Goal: Information Seeking & Learning: Learn about a topic

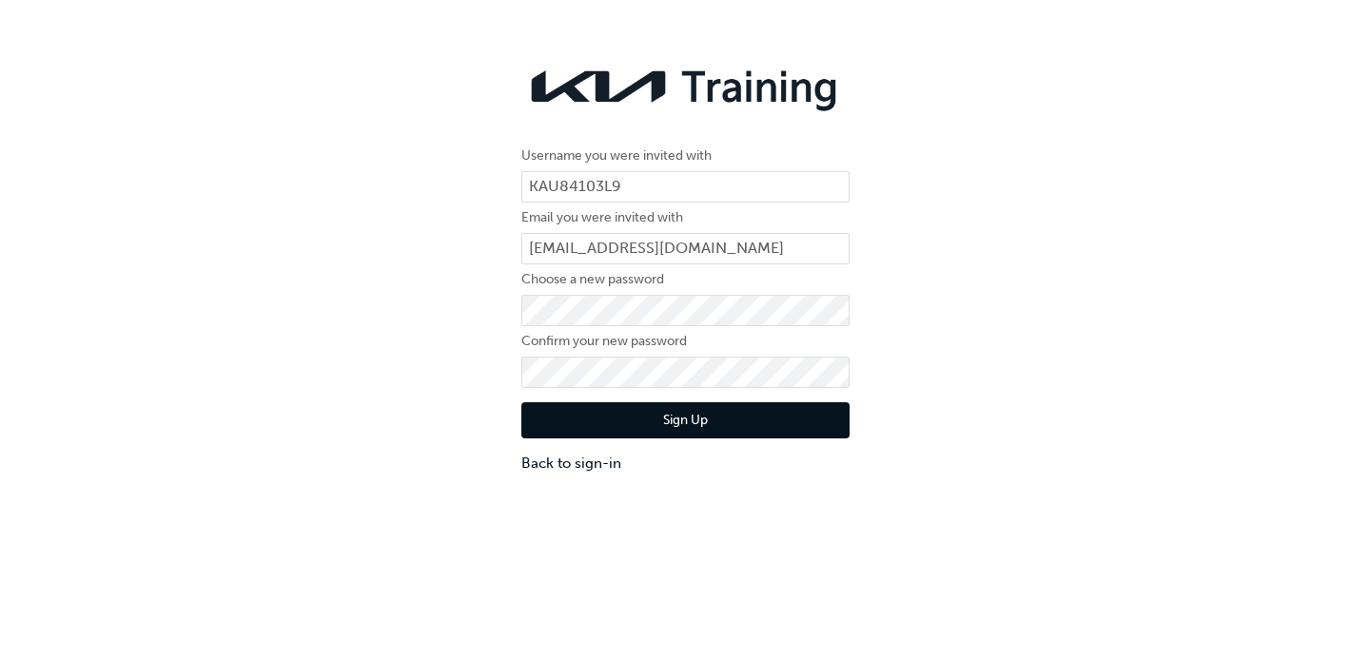
click at [707, 425] on button "Sign Up" at bounding box center [685, 421] width 328 height 36
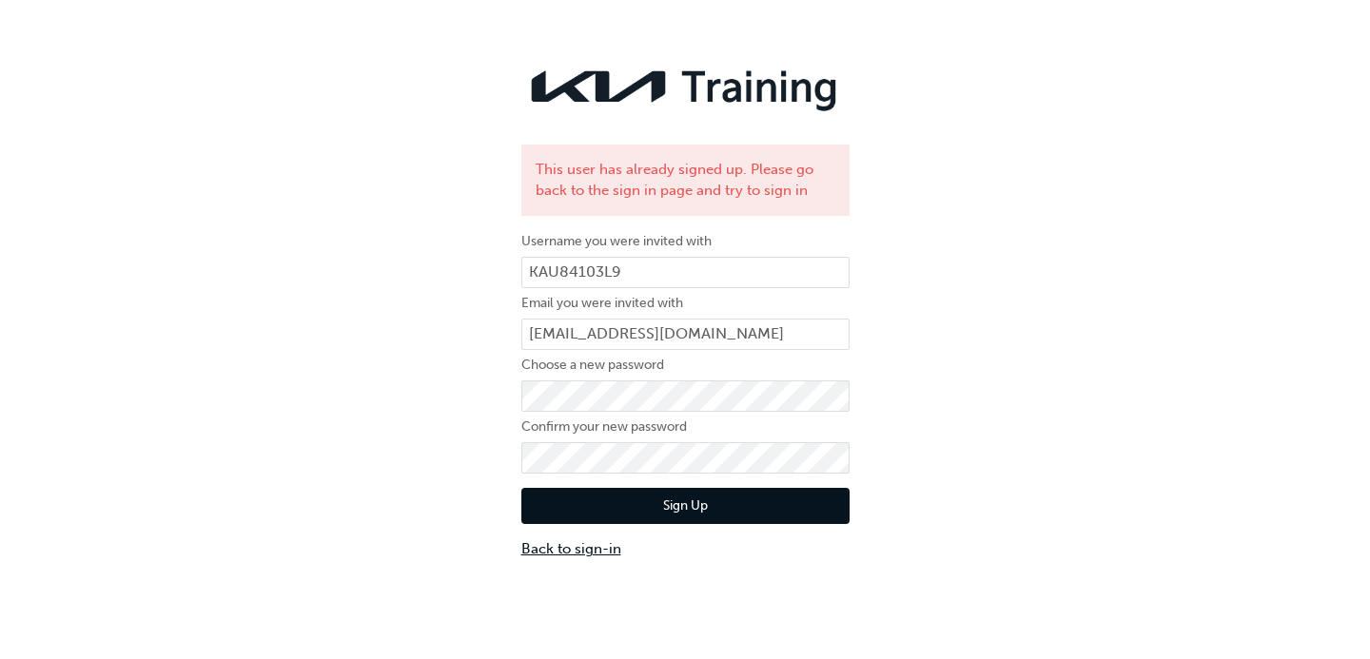
click at [575, 542] on link "Back to sign-in" at bounding box center [685, 550] width 328 height 22
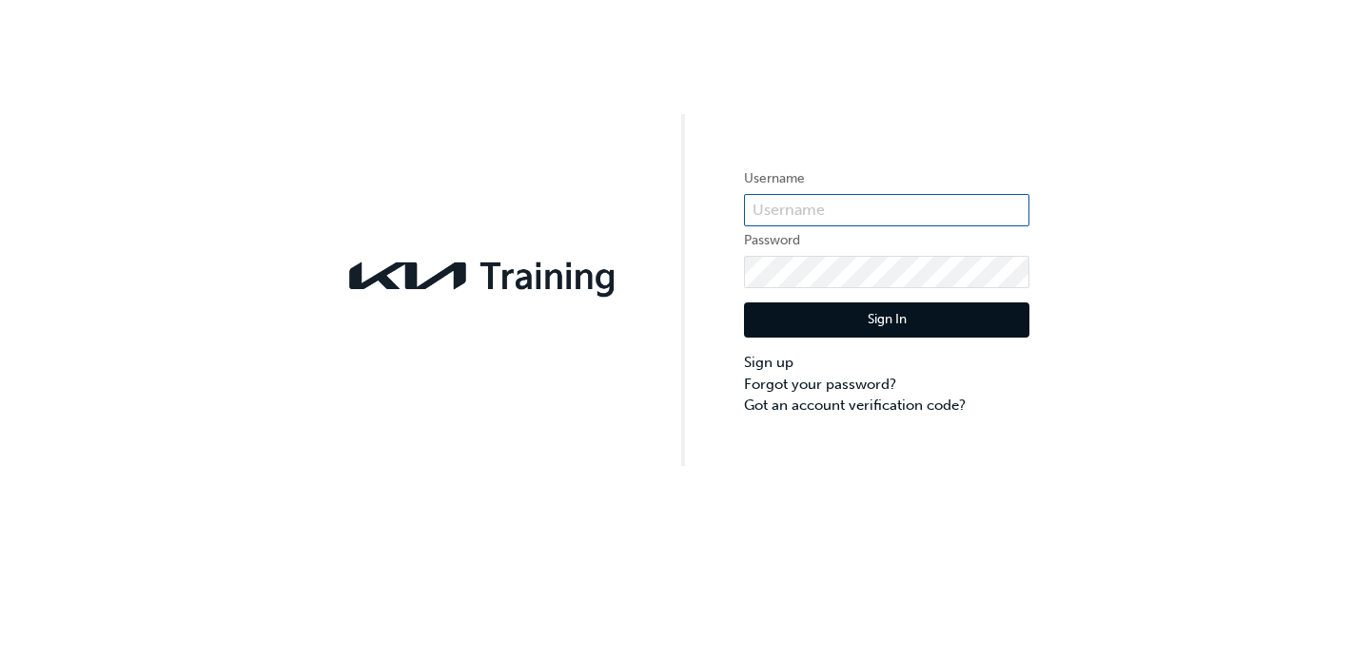
click at [881, 197] on input "text" at bounding box center [886, 210] width 285 height 32
type input "KAU84103L9"
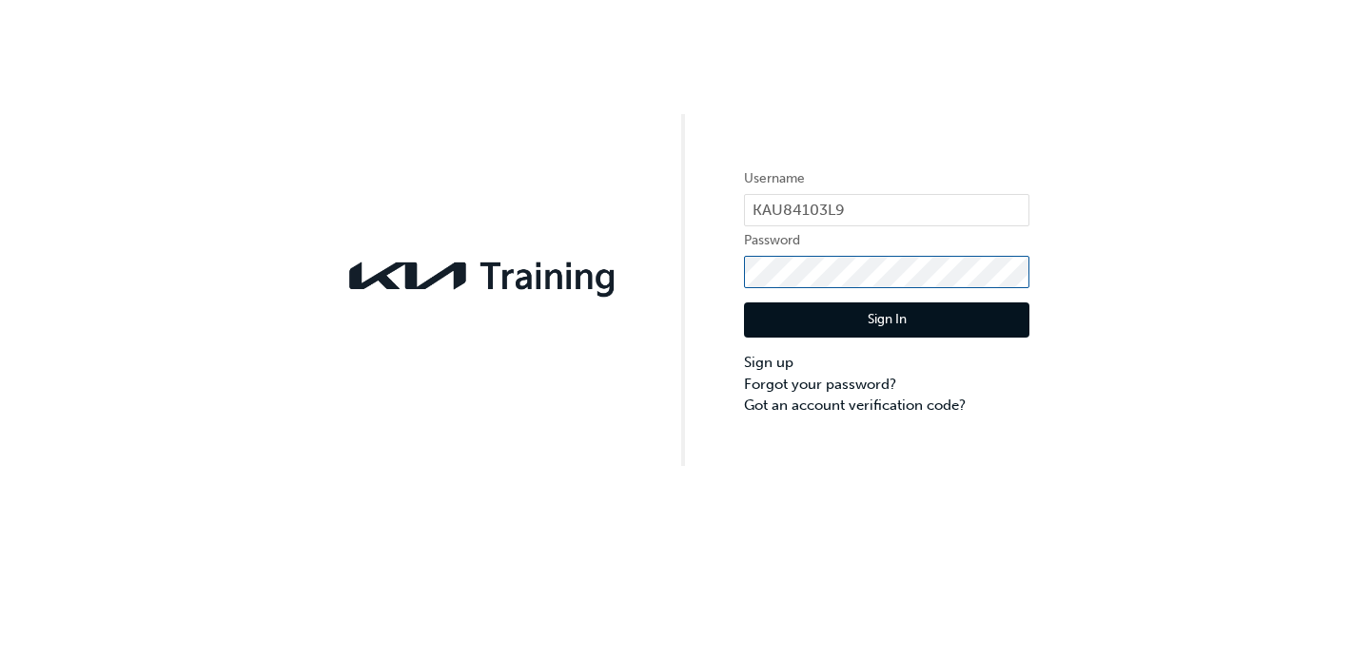
click button "Sign In" at bounding box center [886, 321] width 285 height 36
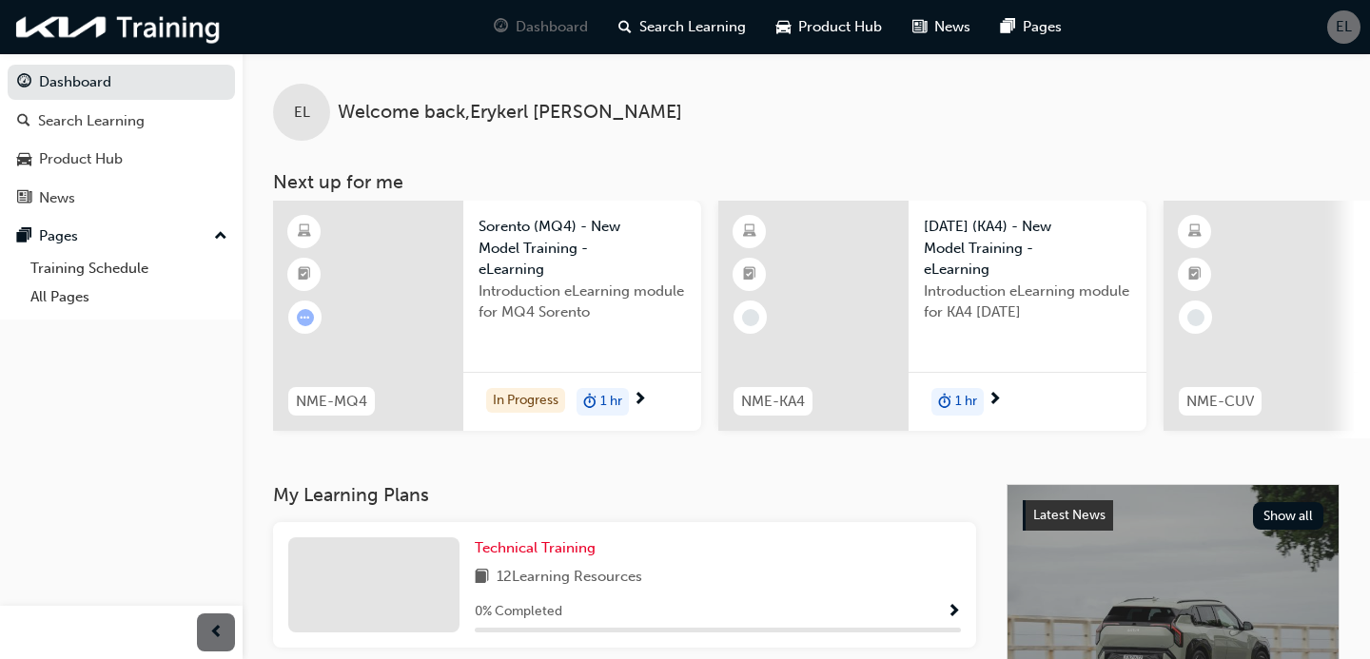
click at [515, 249] on span "Sorento (MQ4) - New Model Training - eLearning" at bounding box center [582, 248] width 207 height 65
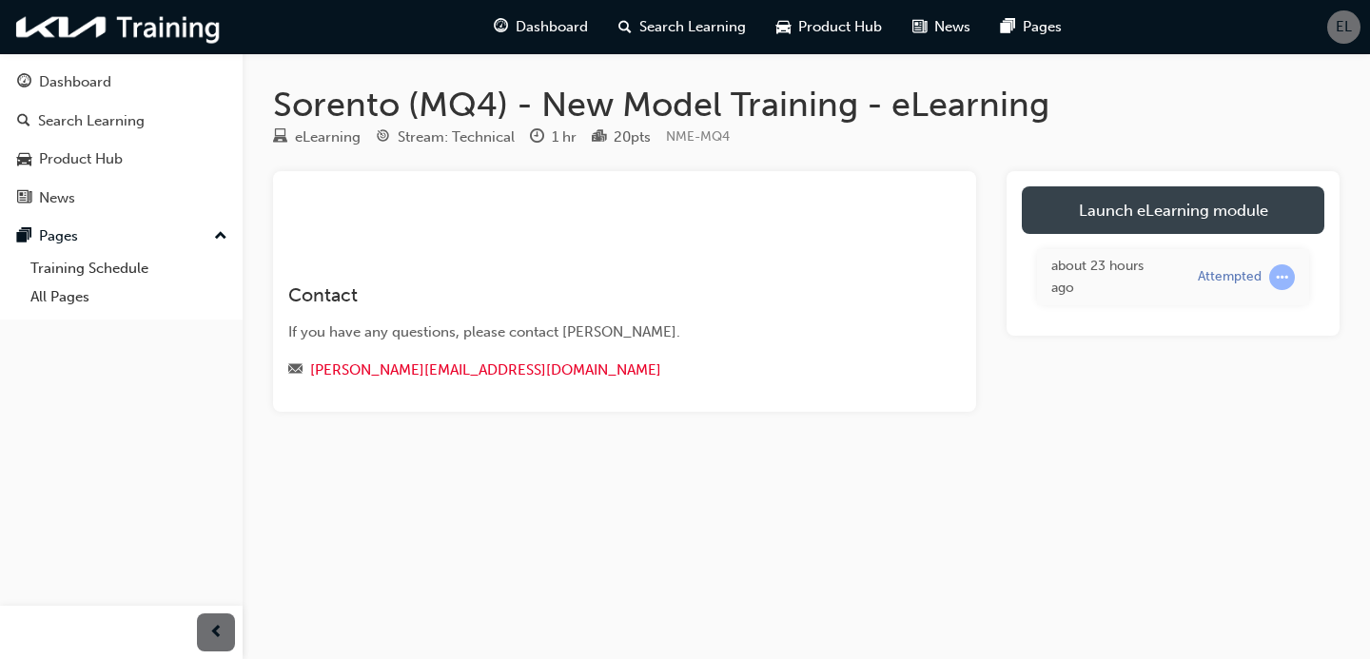
click at [1196, 220] on link "Launch eLearning module" at bounding box center [1173, 211] width 303 height 48
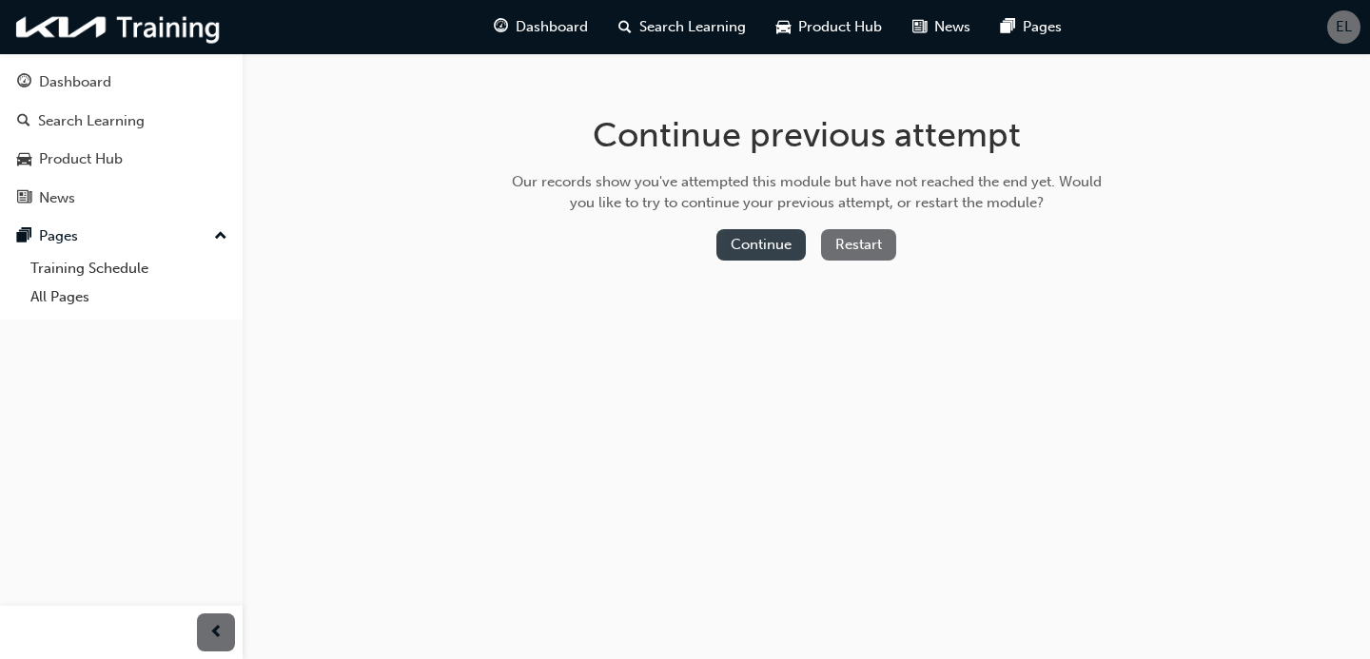
click at [756, 240] on button "Continue" at bounding box center [761, 244] width 89 height 31
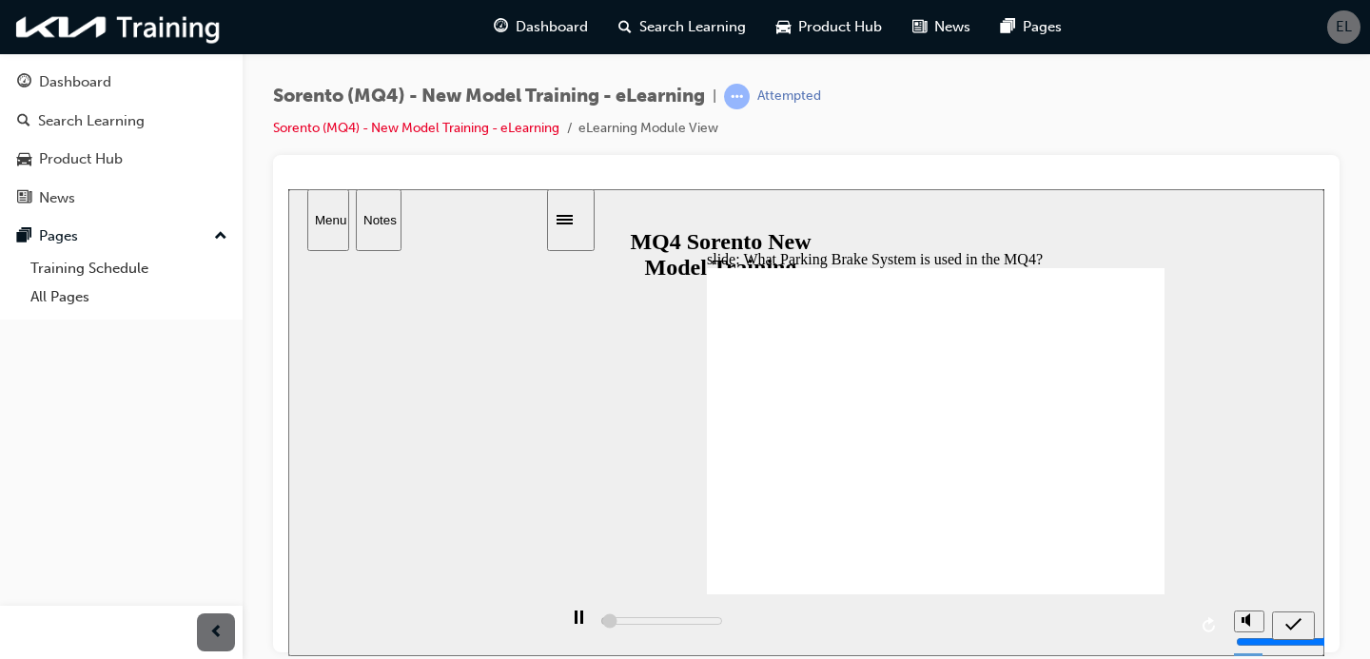
scroll to position [0, 0]
type input "5000"
radio input "false"
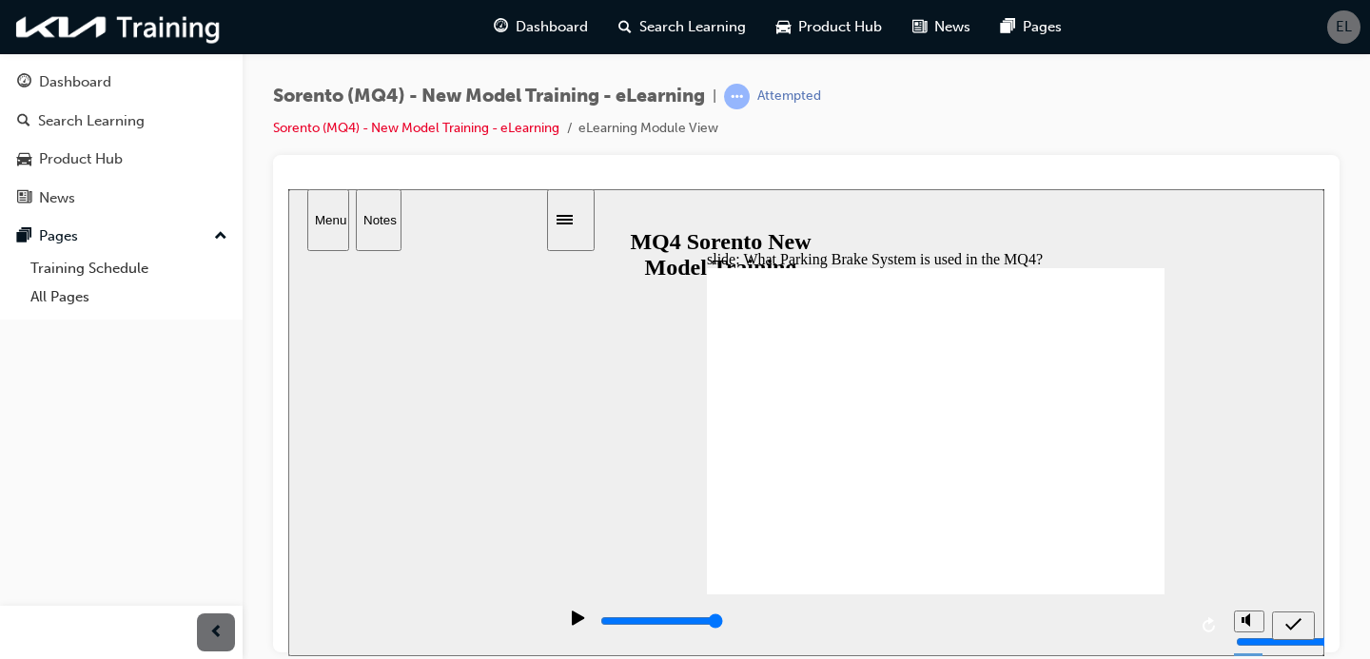
radio input "true"
click at [1294, 632] on span "submit" at bounding box center [1294, 628] width 16 height 14
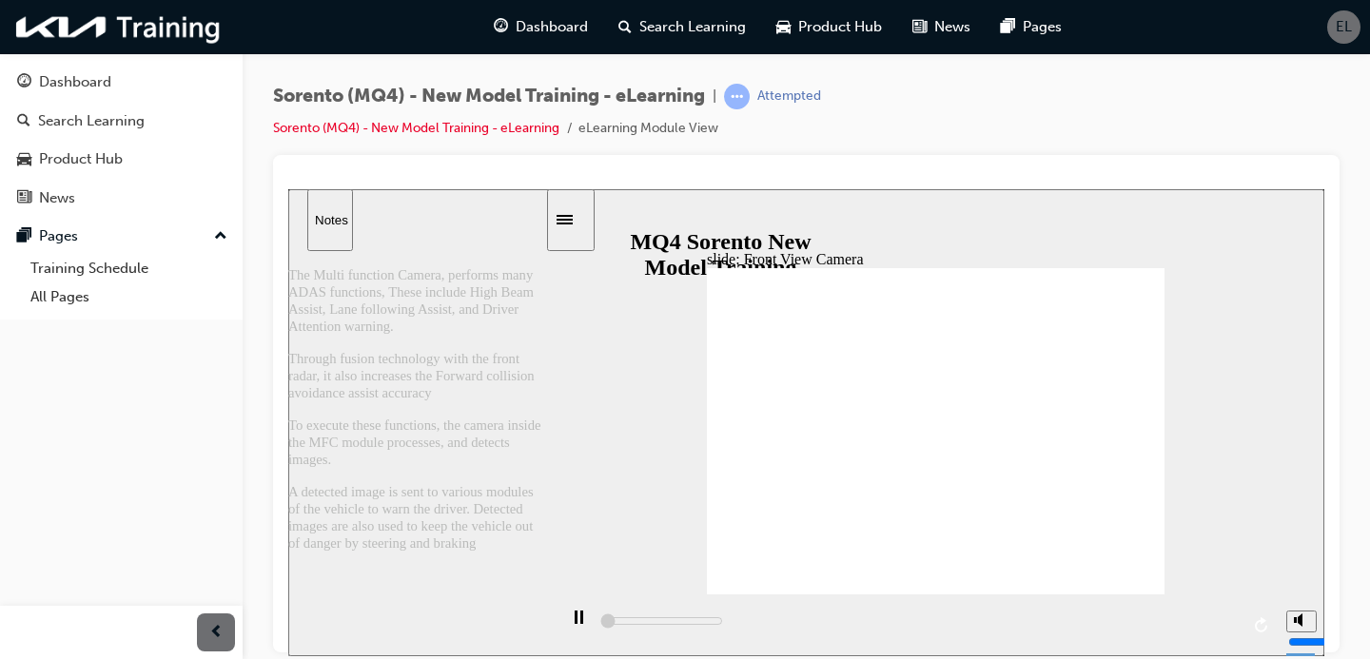
scroll to position [0, 0]
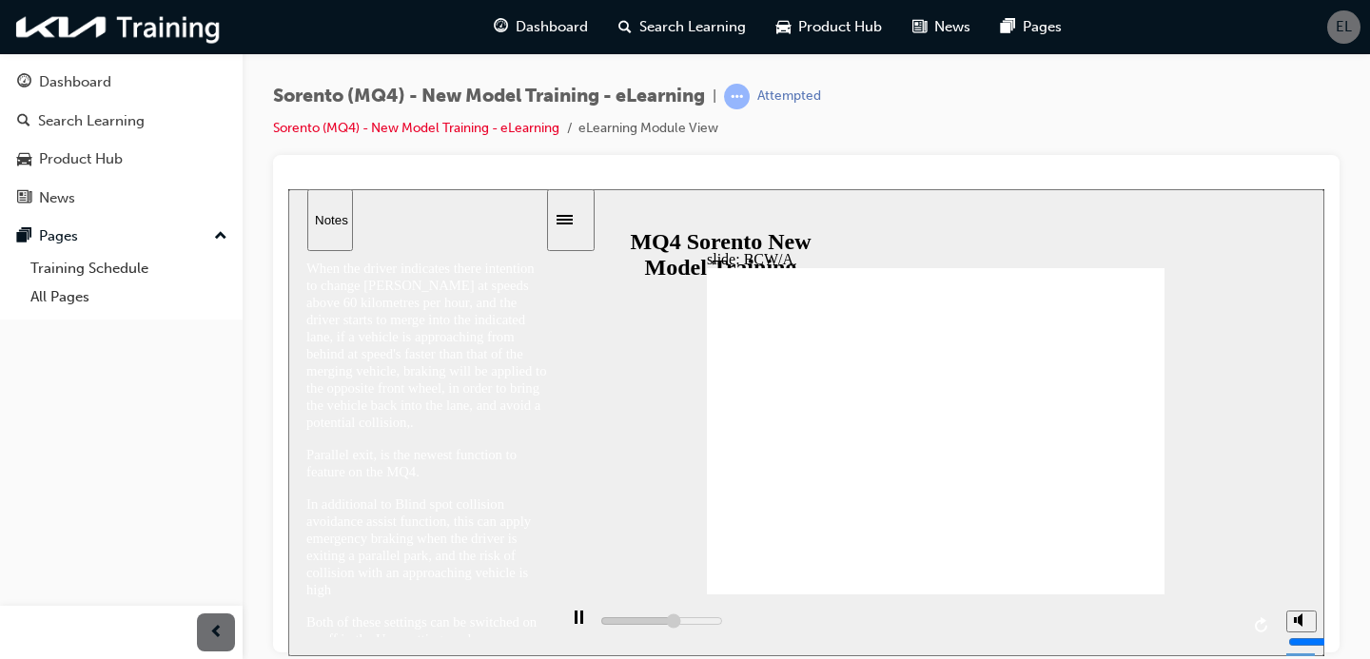
scroll to position [152, 0]
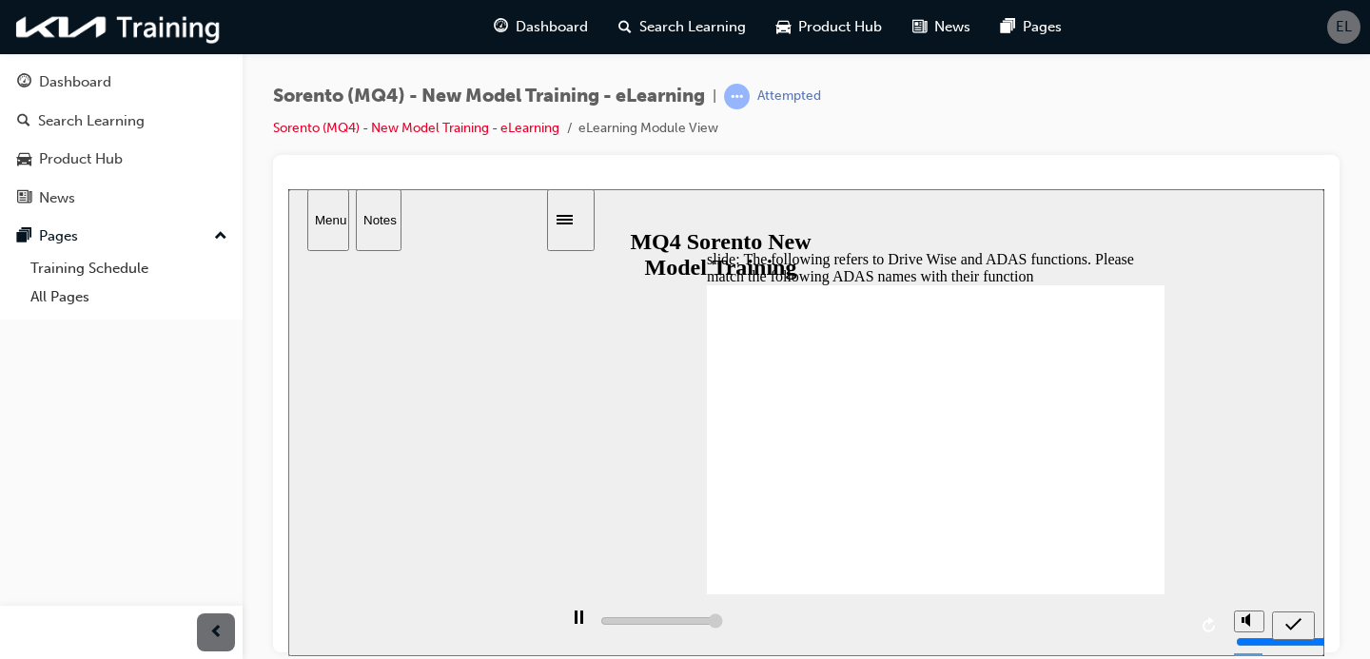
type input "31200"
drag, startPoint x: 1050, startPoint y: 356, endPoint x: 1053, endPoint y: 521, distance: 165.6
drag, startPoint x: 1012, startPoint y: 554, endPoint x: 1013, endPoint y: 345, distance: 208.4
drag, startPoint x: 1020, startPoint y: 561, endPoint x: 1016, endPoint y: 402, distance: 159.9
drag, startPoint x: 1036, startPoint y: 545, endPoint x: 1042, endPoint y: 419, distance: 126.7
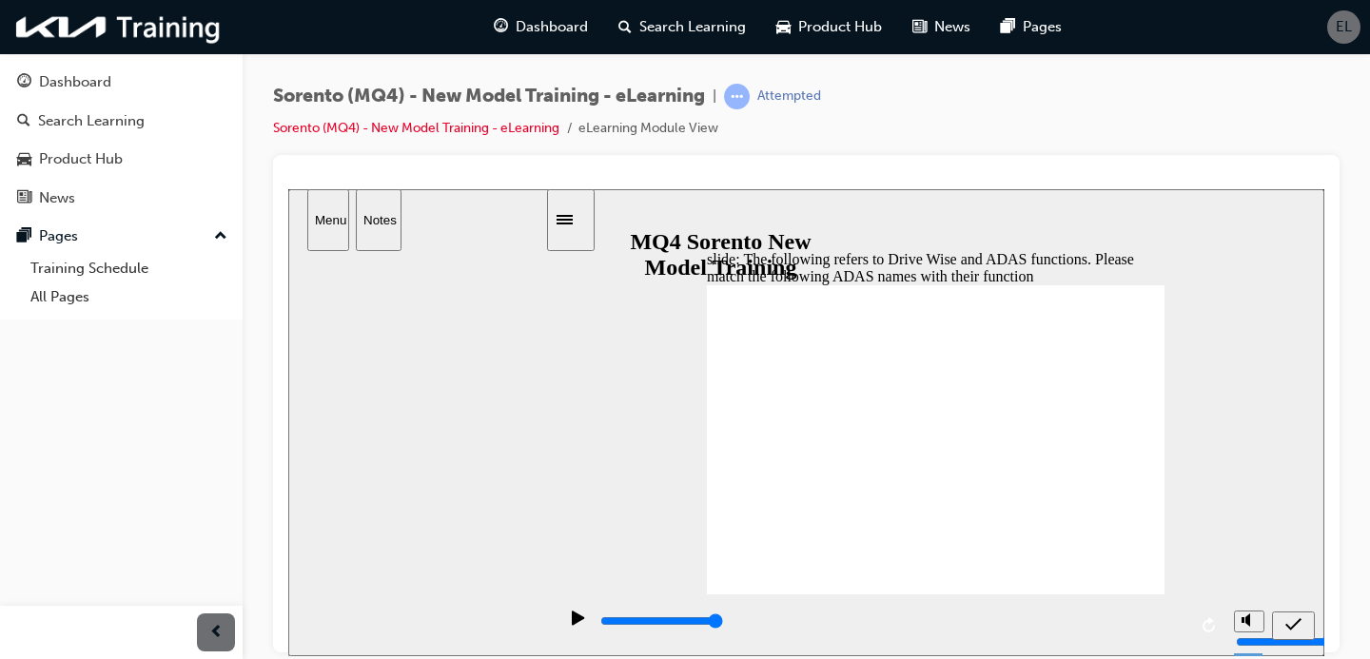
click at [1307, 624] on div "submit" at bounding box center [1294, 626] width 28 height 20
drag, startPoint x: 980, startPoint y: 354, endPoint x: 831, endPoint y: 350, distance: 149.4
drag, startPoint x: 1010, startPoint y: 383, endPoint x: 965, endPoint y: 383, distance: 44.7
drag, startPoint x: 991, startPoint y: 431, endPoint x: 968, endPoint y: 432, distance: 22.9
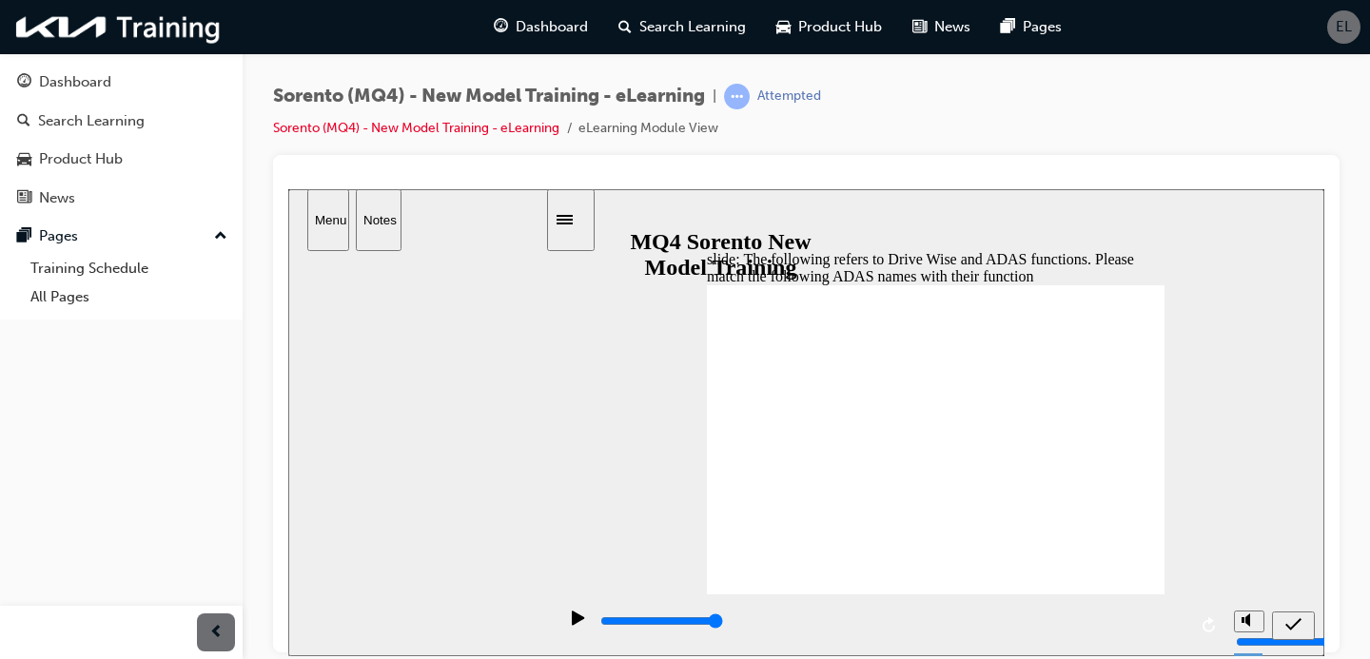
drag, startPoint x: 989, startPoint y: 472, endPoint x: 963, endPoint y: 473, distance: 25.7
drag, startPoint x: 984, startPoint y: 515, endPoint x: 953, endPoint y: 514, distance: 31.4
drag, startPoint x: 986, startPoint y: 549, endPoint x: 969, endPoint y: 549, distance: 17.1
click at [1284, 616] on div "submit" at bounding box center [1294, 626] width 28 height 20
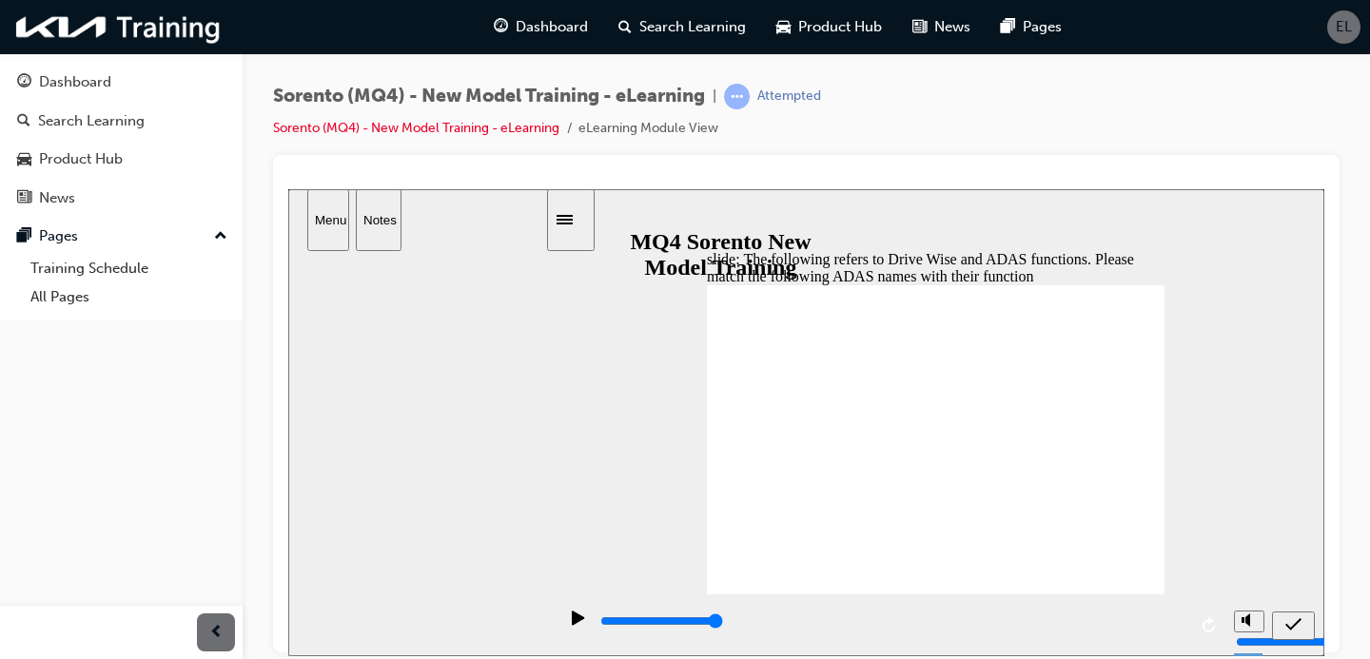
drag, startPoint x: 1016, startPoint y: 559, endPoint x: 1015, endPoint y: 345, distance: 213.2
drag, startPoint x: 1031, startPoint y: 561, endPoint x: 1001, endPoint y: 559, distance: 29.6
click at [1284, 619] on div "submit" at bounding box center [1294, 626] width 28 height 20
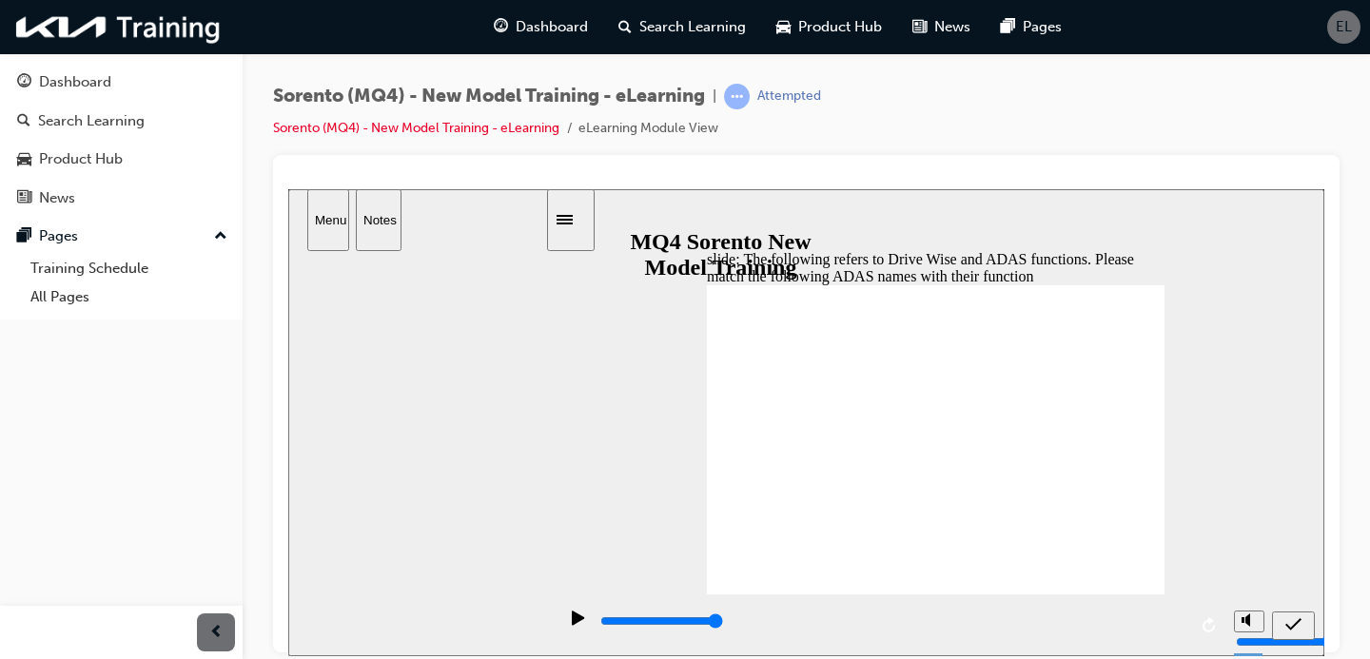
drag, startPoint x: 951, startPoint y: 341, endPoint x: 988, endPoint y: 336, distance: 37.4
drag, startPoint x: 988, startPoint y: 336, endPoint x: 1047, endPoint y: 336, distance: 59.0
drag, startPoint x: 983, startPoint y: 430, endPoint x: 992, endPoint y: 423, distance: 10.8
click at [308, 226] on button "Menu" at bounding box center [328, 219] width 42 height 62
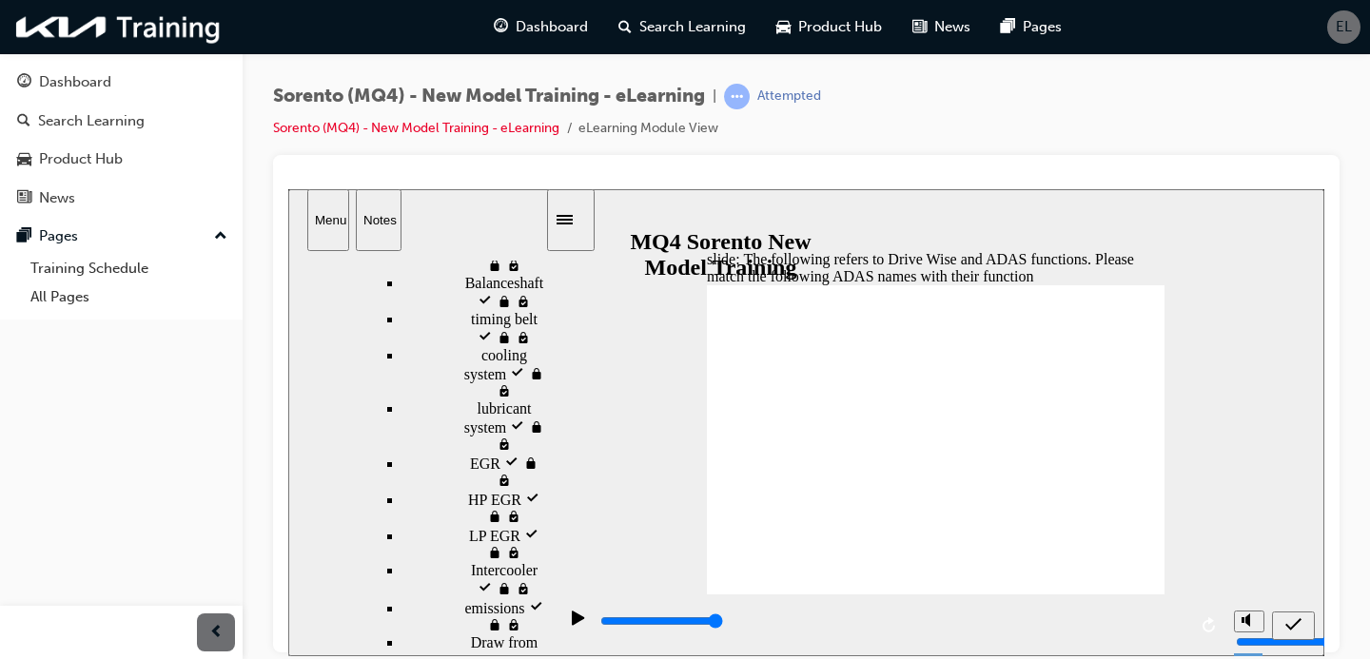
scroll to position [649, 0]
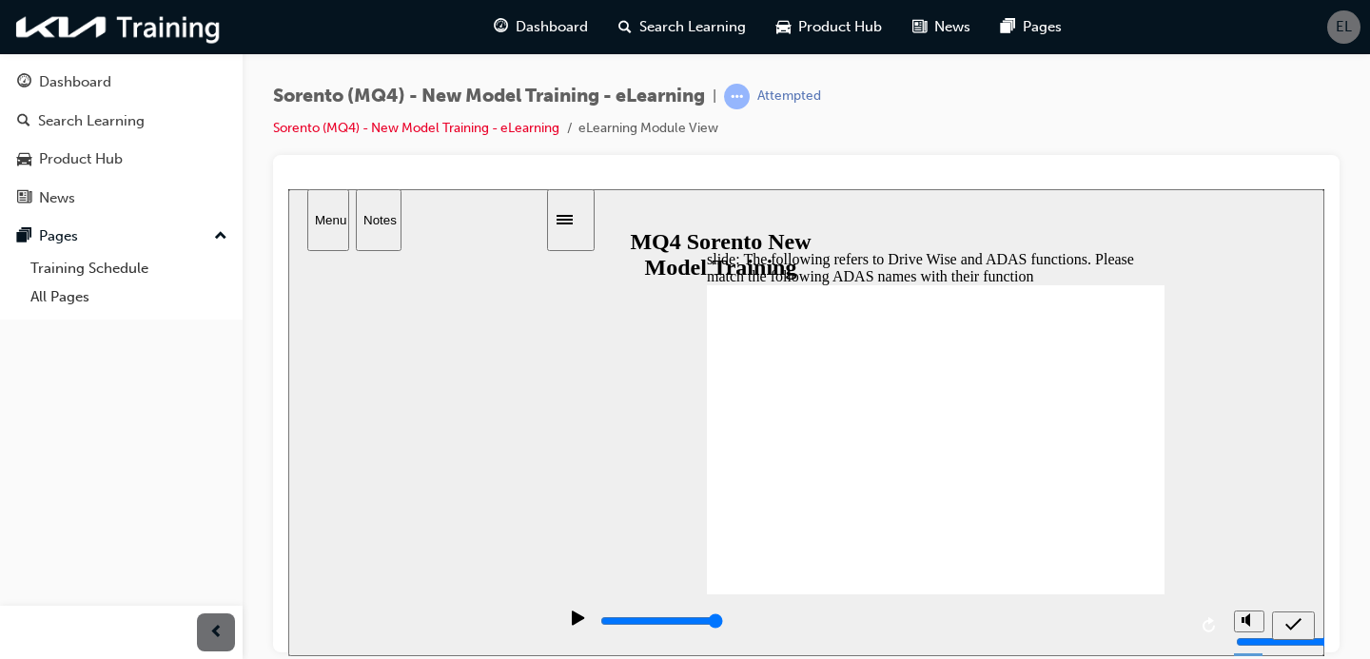
click at [328, 226] on button "Menu" at bounding box center [328, 219] width 42 height 62
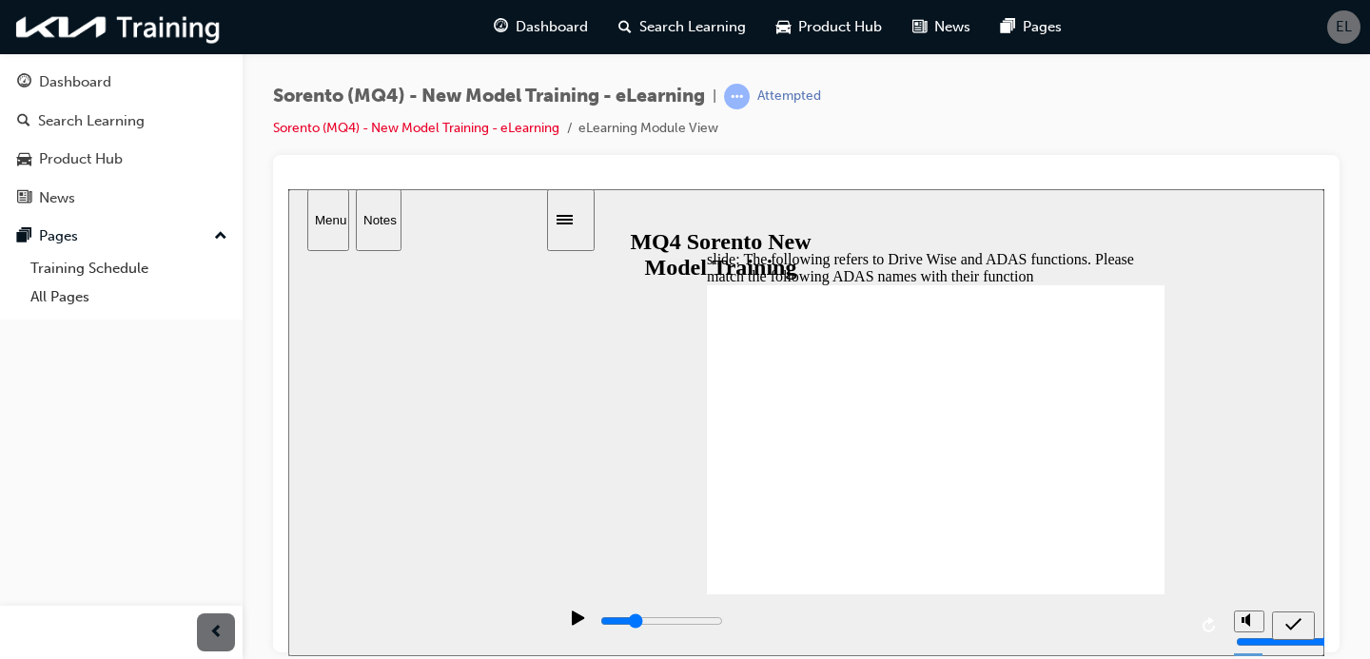
drag, startPoint x: 980, startPoint y: 404, endPoint x: 994, endPoint y: 566, distance: 162.4
click at [1302, 619] on div "submit" at bounding box center [1294, 626] width 28 height 20
drag, startPoint x: 992, startPoint y: 357, endPoint x: 1010, endPoint y: 529, distance: 173.2
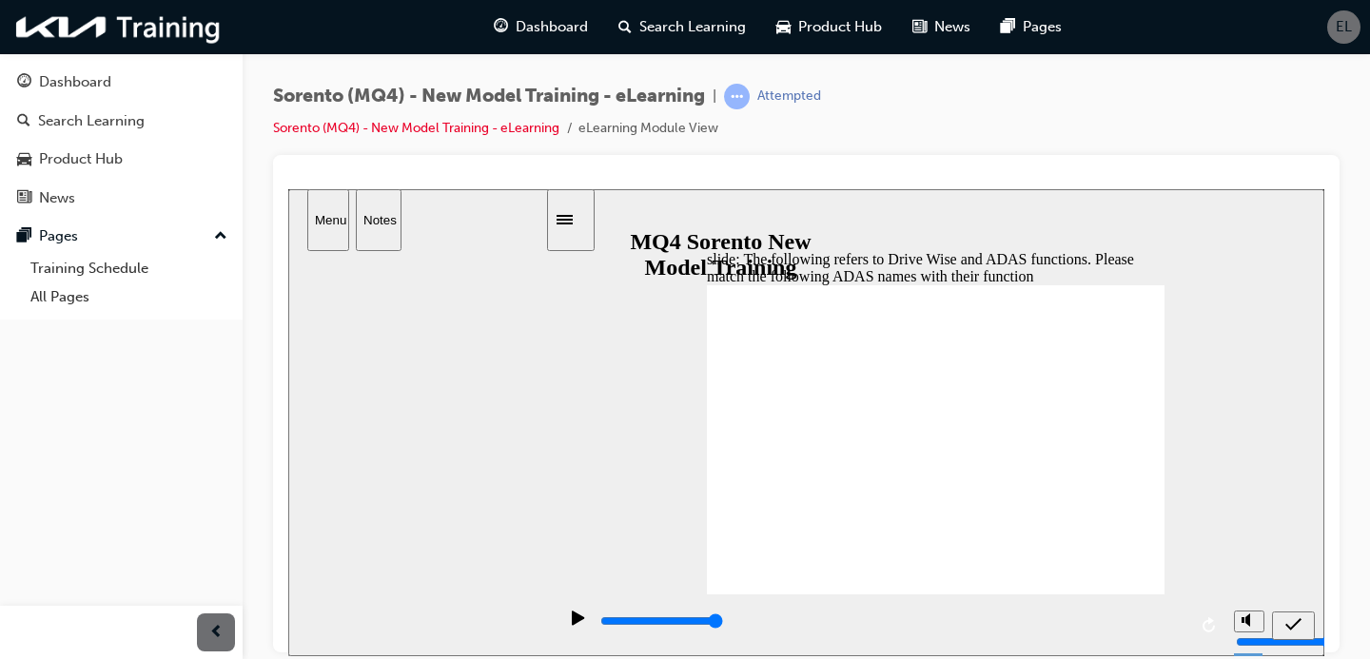
drag, startPoint x: 992, startPoint y: 336, endPoint x: 1012, endPoint y: 552, distance: 216.8
drag, startPoint x: 1015, startPoint y: 356, endPoint x: 1021, endPoint y: 509, distance: 153.3
drag, startPoint x: 1036, startPoint y: 350, endPoint x: 1000, endPoint y: 353, distance: 36.3
click at [1305, 638] on button "submit" at bounding box center [1293, 625] width 43 height 29
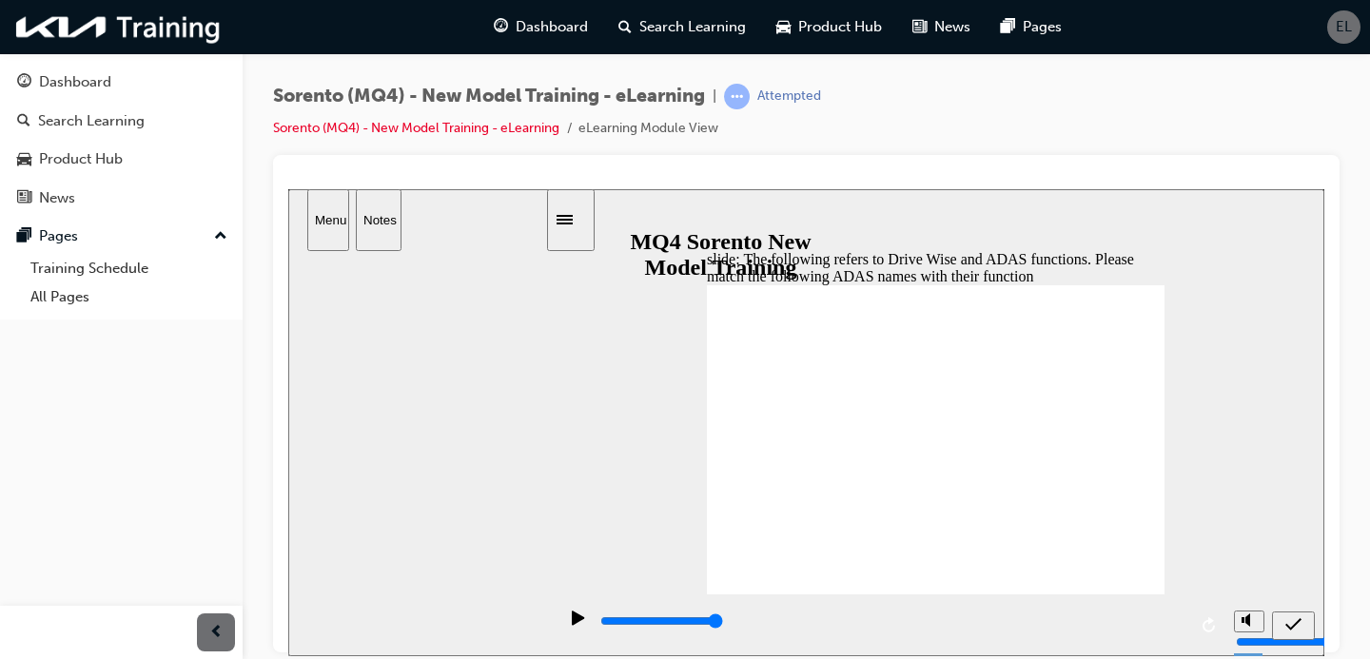
drag, startPoint x: 996, startPoint y: 509, endPoint x: 989, endPoint y: 340, distance: 169.5
drag, startPoint x: 1027, startPoint y: 515, endPoint x: 1007, endPoint y: 518, distance: 20.2
click at [573, 625] on icon "play/pause" at bounding box center [578, 617] width 13 height 15
drag, startPoint x: 1179, startPoint y: 626, endPoint x: 885, endPoint y: 605, distance: 294.8
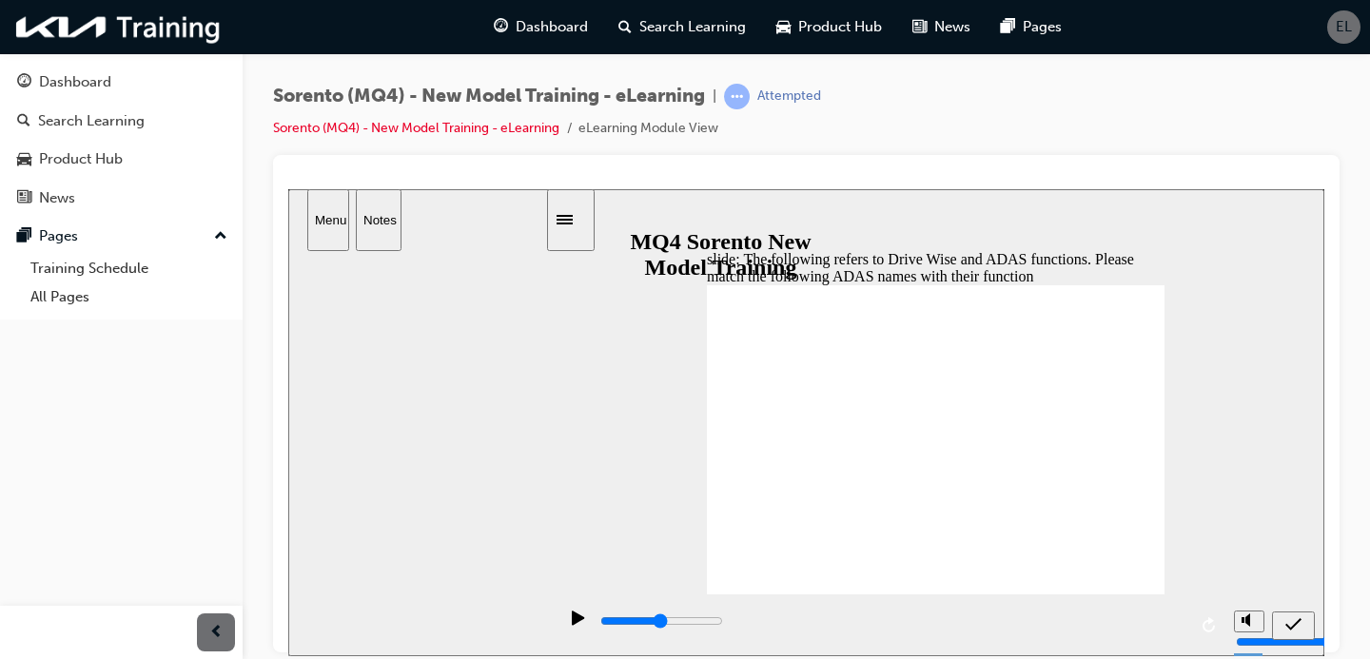
click at [886, 609] on div "playback controls" at bounding box center [891, 625] width 668 height 62
click at [572, 621] on icon "play/pause" at bounding box center [578, 617] width 13 height 15
click at [1294, 625] on icon "submit" at bounding box center [1294, 624] width 16 height 17
click at [320, 229] on button "Menu" at bounding box center [328, 219] width 42 height 62
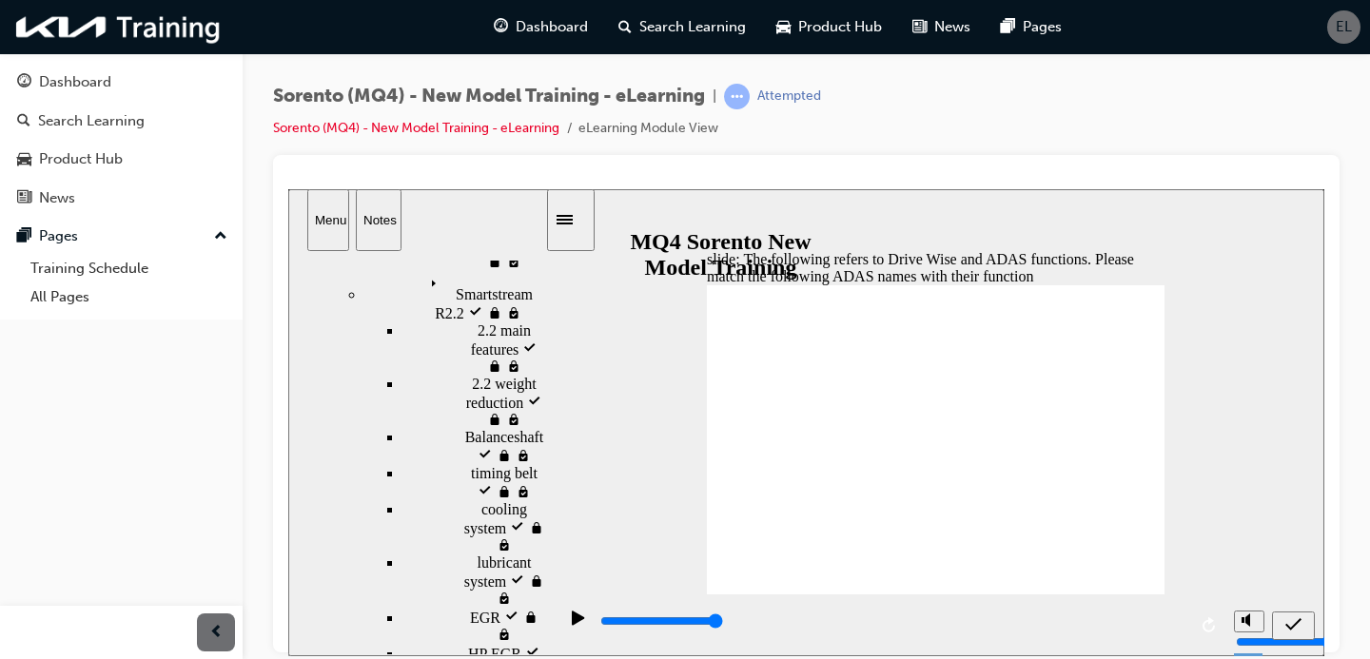
scroll to position [491, 0]
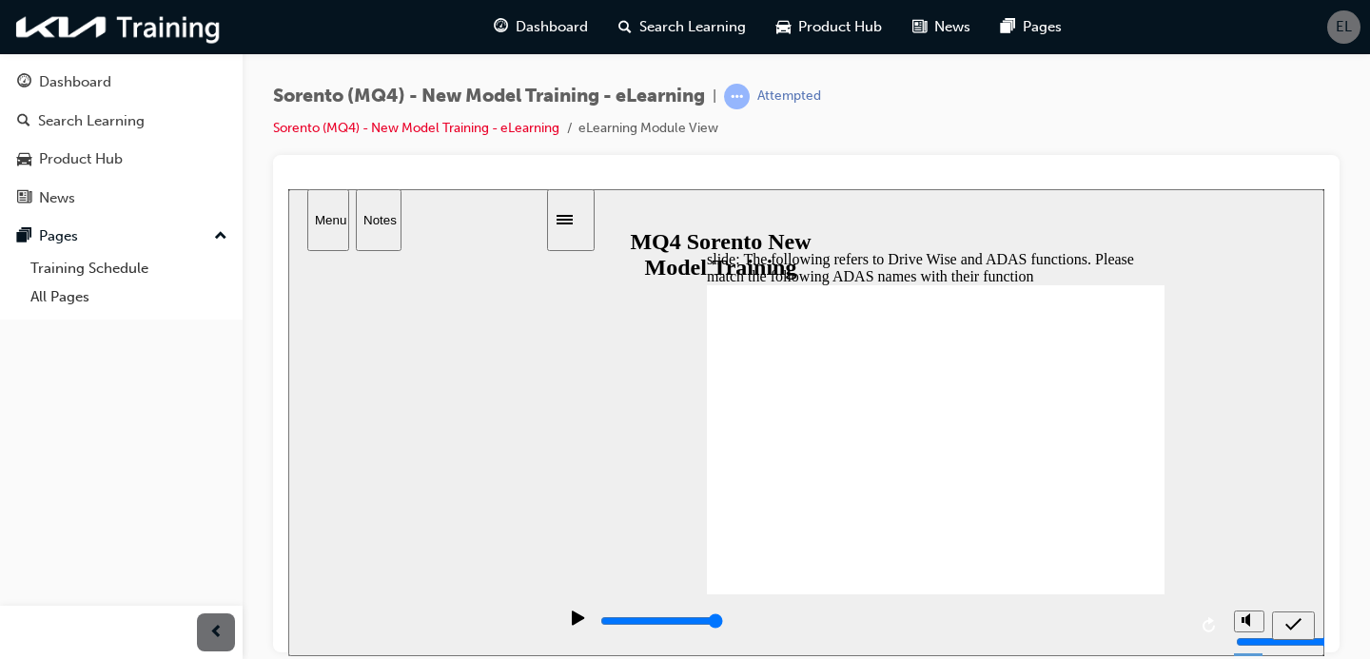
click at [1304, 636] on div "submit" at bounding box center [1294, 626] width 28 height 20
click at [1273, 627] on button "submit" at bounding box center [1293, 625] width 43 height 29
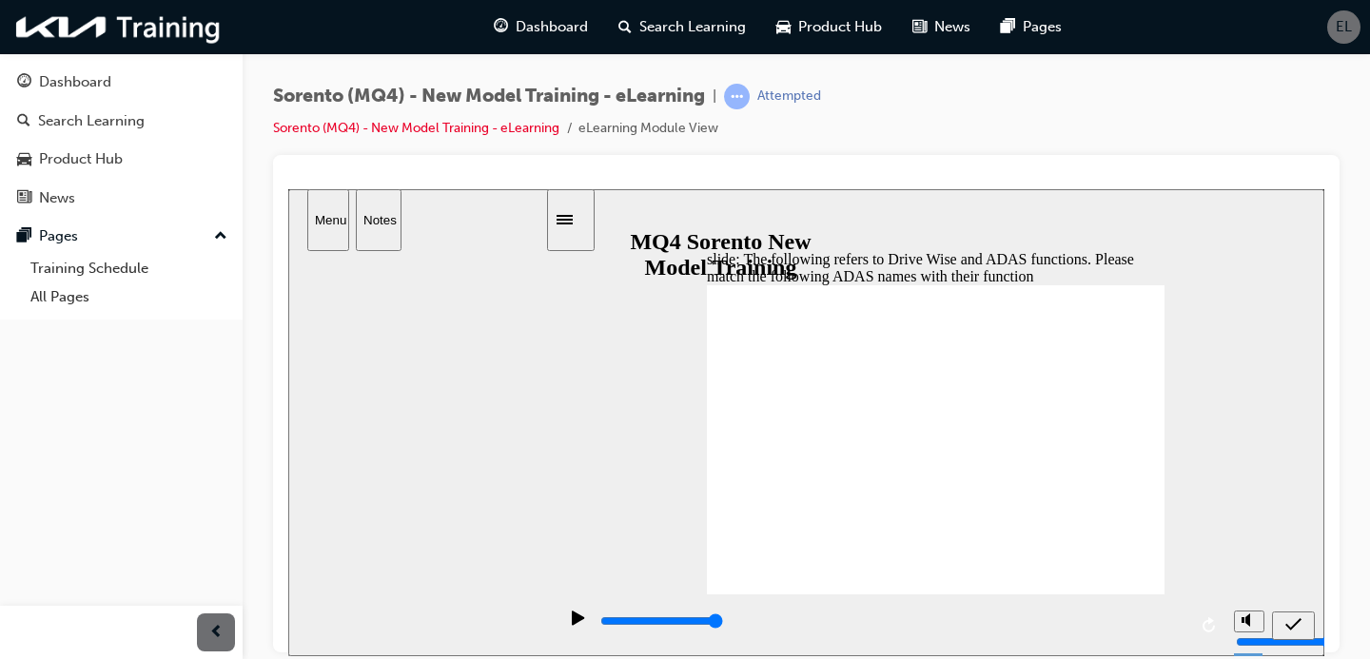
click at [1291, 632] on icon "submit" at bounding box center [1294, 624] width 16 height 17
type input "31200"
click at [1253, 560] on button "volume" at bounding box center [1249, 550] width 30 height 22
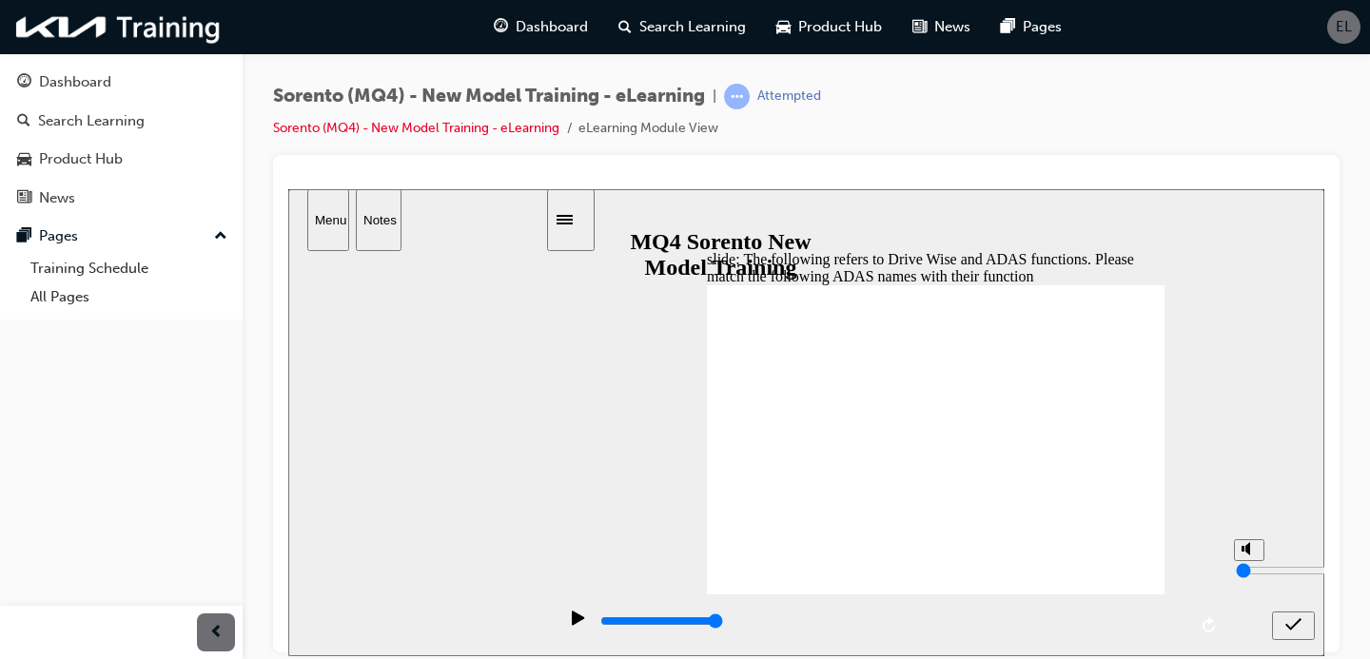
type input "8"
click at [356, 232] on button "Notes" at bounding box center [379, 219] width 46 height 62
click at [336, 225] on div "Menu" at bounding box center [328, 219] width 27 height 14
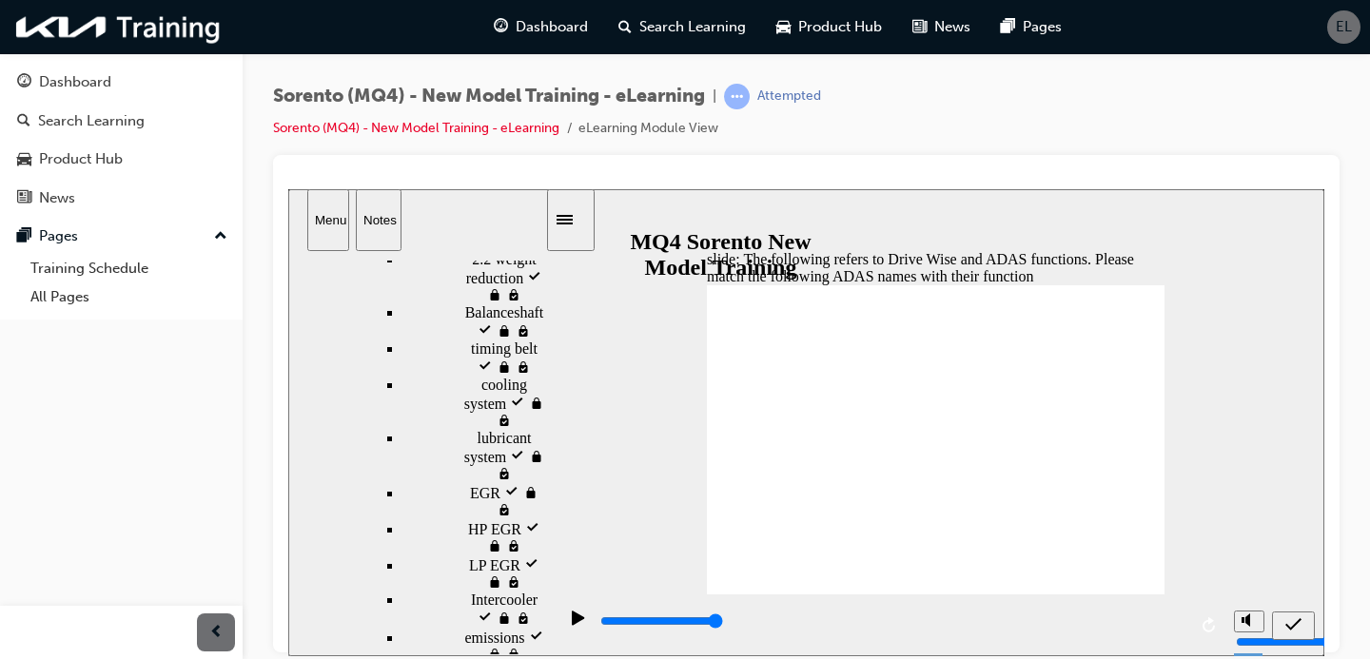
scroll to position [632, 0]
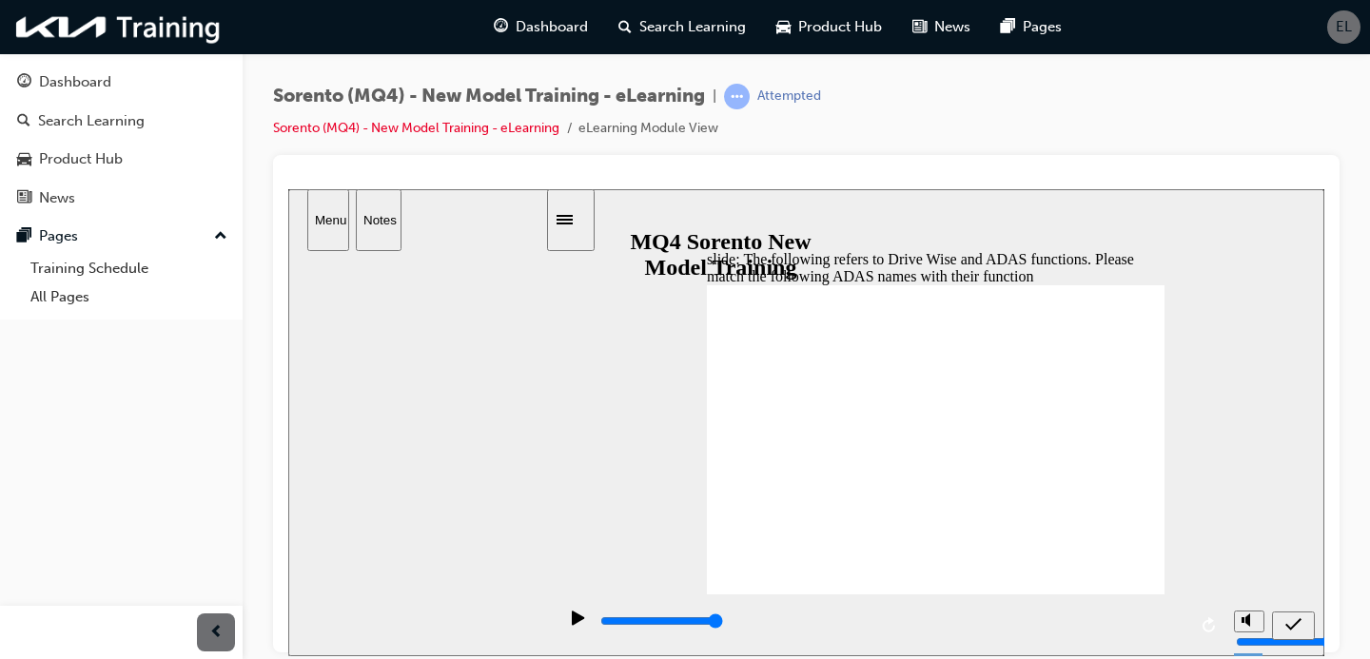
drag, startPoint x: 972, startPoint y: 541, endPoint x: 988, endPoint y: 383, distance: 158.8
click at [1292, 625] on icon "submit" at bounding box center [1294, 624] width 16 height 12
click at [342, 224] on div "Menu" at bounding box center [328, 219] width 27 height 14
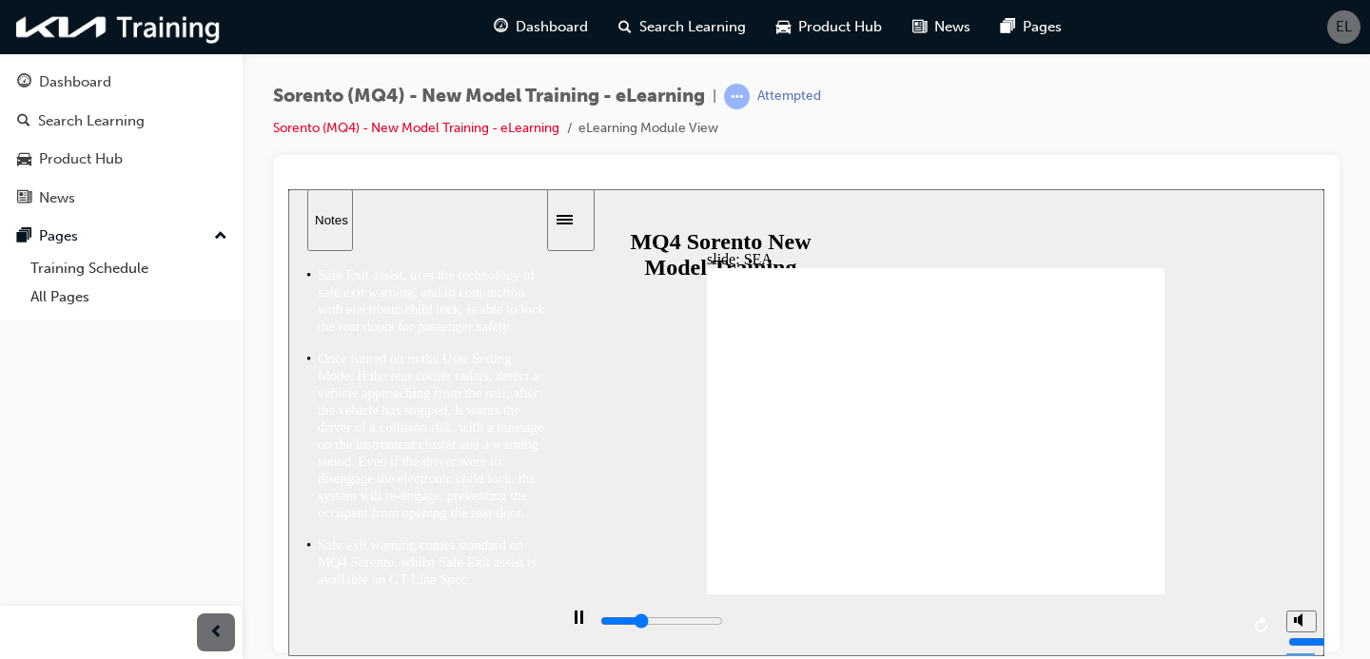
scroll to position [50, 0]
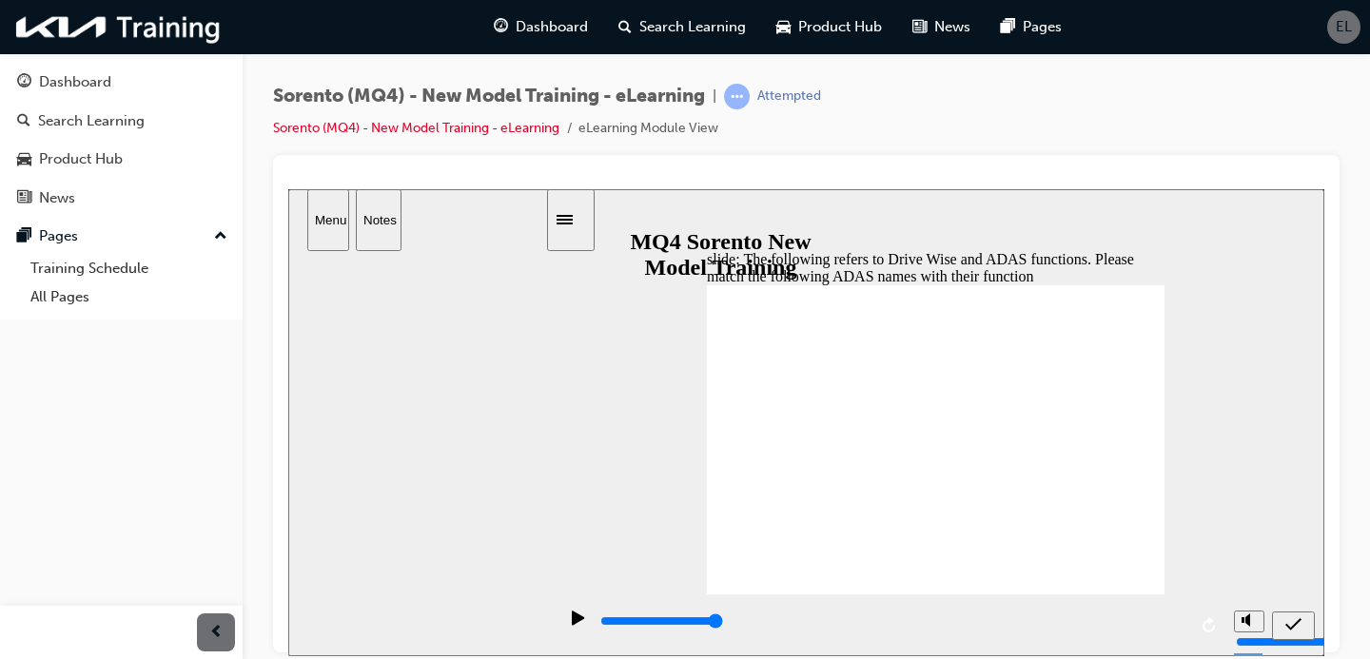
scroll to position [0, 0]
drag, startPoint x: 1008, startPoint y: 563, endPoint x: 1020, endPoint y: 435, distance: 129.1
click at [1299, 636] on div "submit" at bounding box center [1294, 626] width 28 height 20
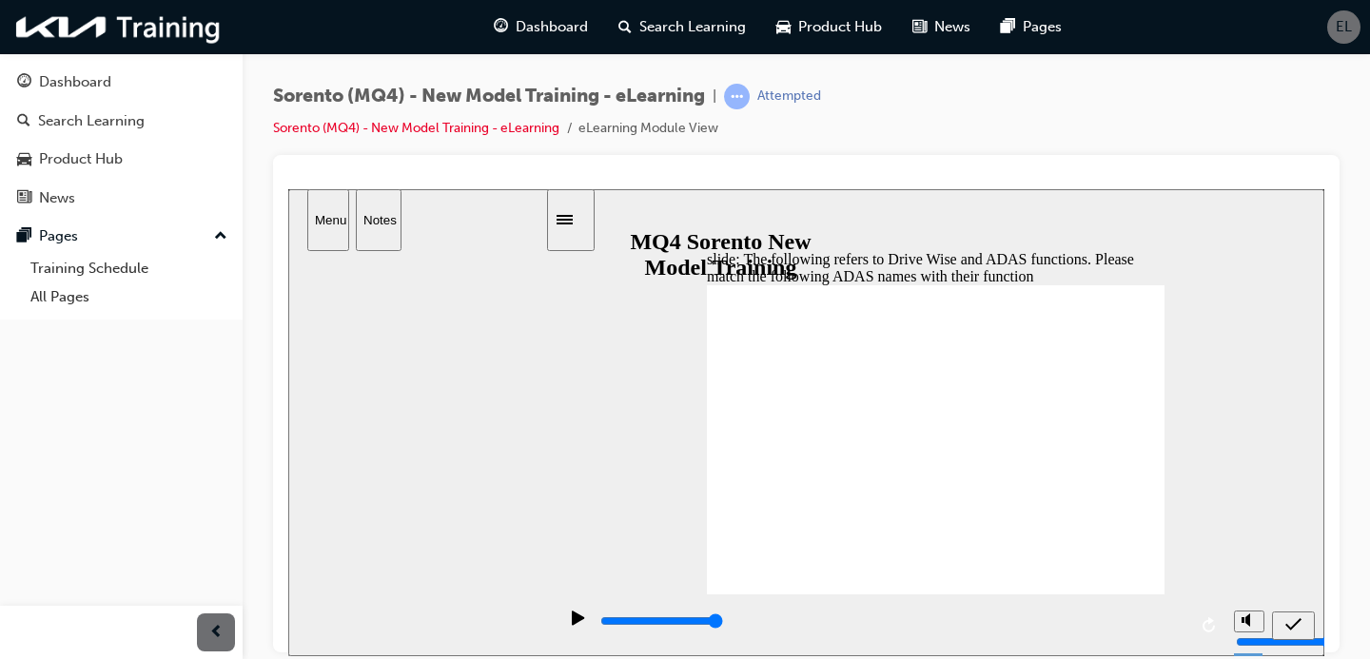
drag, startPoint x: 895, startPoint y: 359, endPoint x: 991, endPoint y: 355, distance: 95.2
drag, startPoint x: 1014, startPoint y: 349, endPoint x: 857, endPoint y: 347, distance: 157.0
click at [327, 233] on button "Menu" at bounding box center [328, 219] width 42 height 62
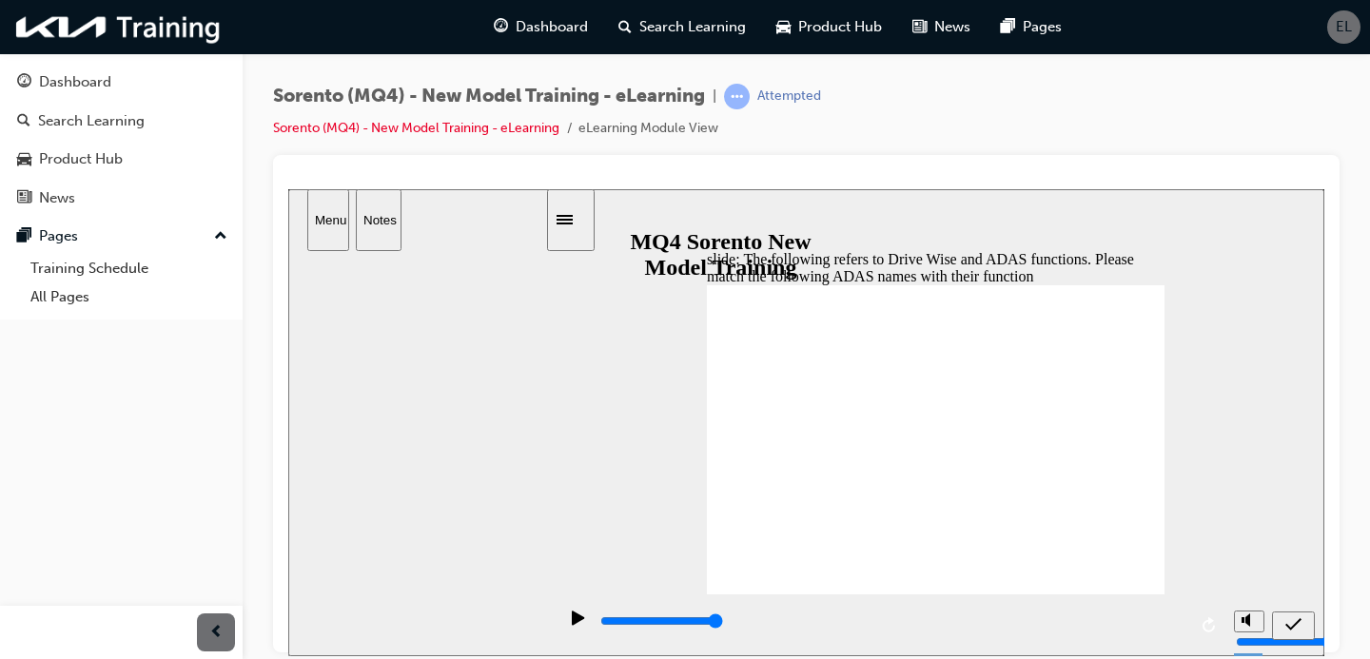
click at [353, 227] on div "Menu Notes" at bounding box center [417, 219] width 259 height 62
click at [342, 223] on div "Menu" at bounding box center [328, 219] width 27 height 14
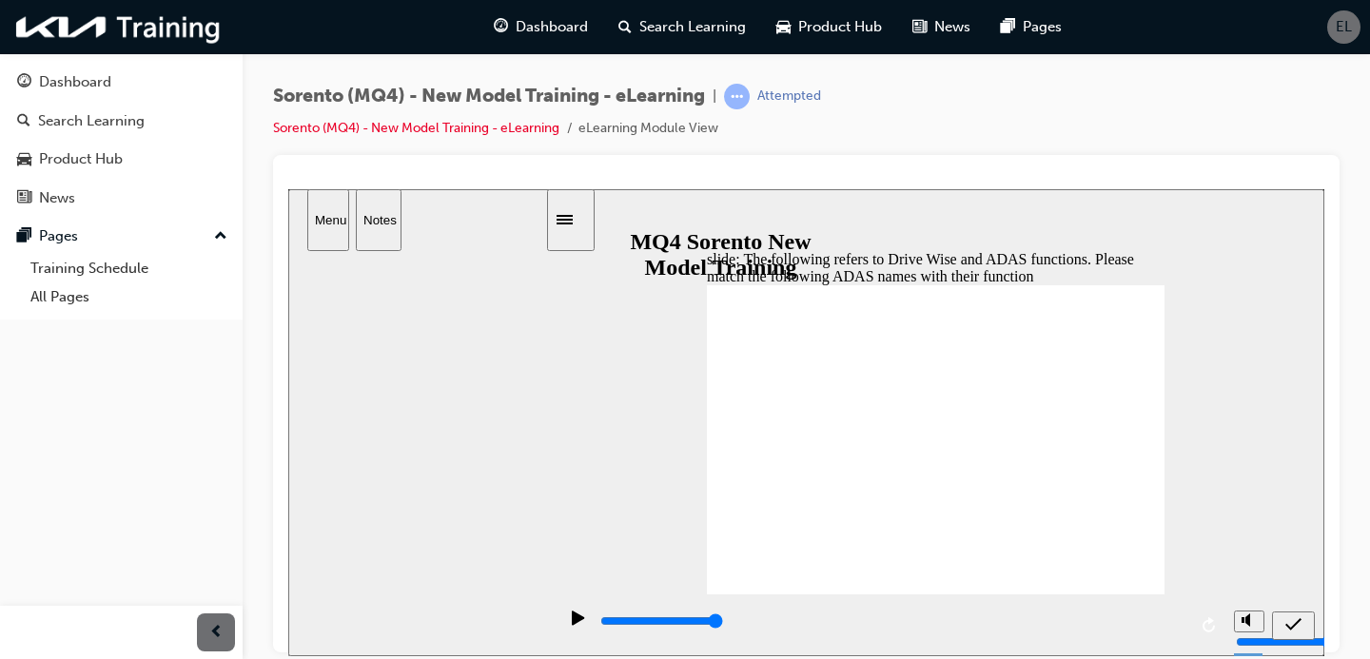
click at [342, 212] on div "Menu" at bounding box center [328, 219] width 27 height 14
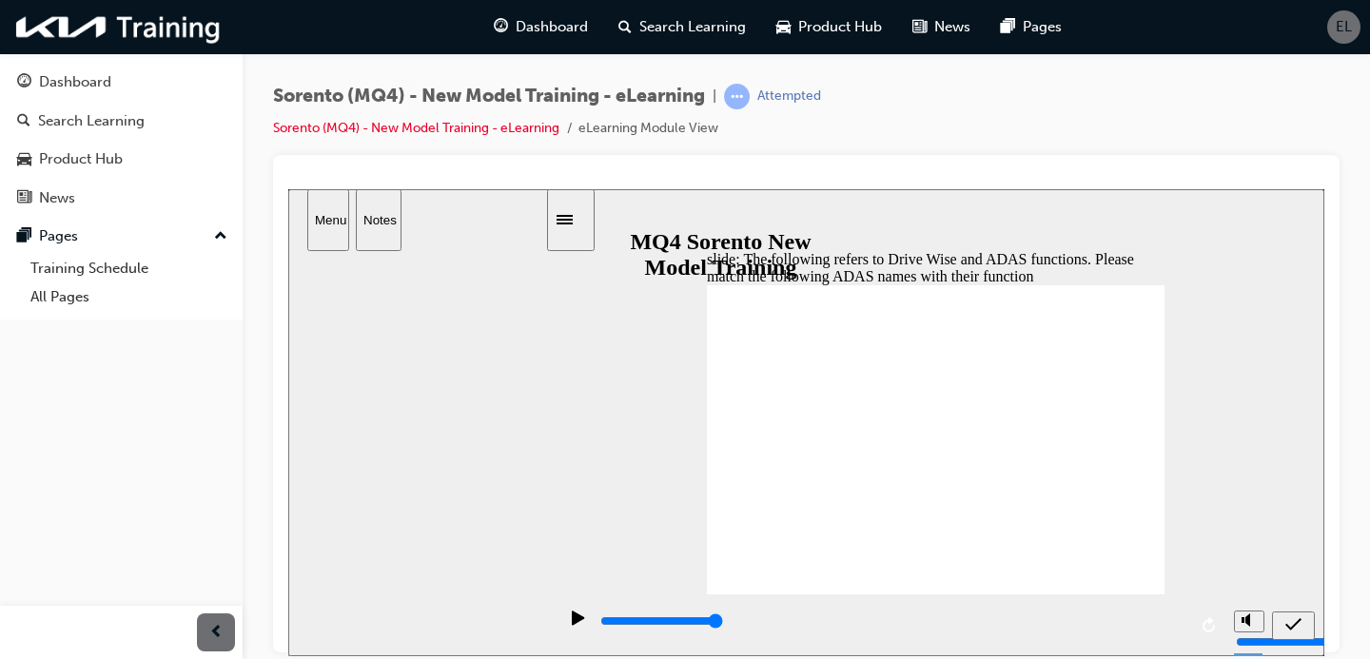
drag, startPoint x: 971, startPoint y: 552, endPoint x: 989, endPoint y: 339, distance: 213.9
click at [1293, 631] on icon "submit" at bounding box center [1294, 624] width 16 height 17
drag, startPoint x: 1001, startPoint y: 349, endPoint x: 1006, endPoint y: 561, distance: 212.2
drag, startPoint x: 1046, startPoint y: 344, endPoint x: 1021, endPoint y: 346, distance: 24.9
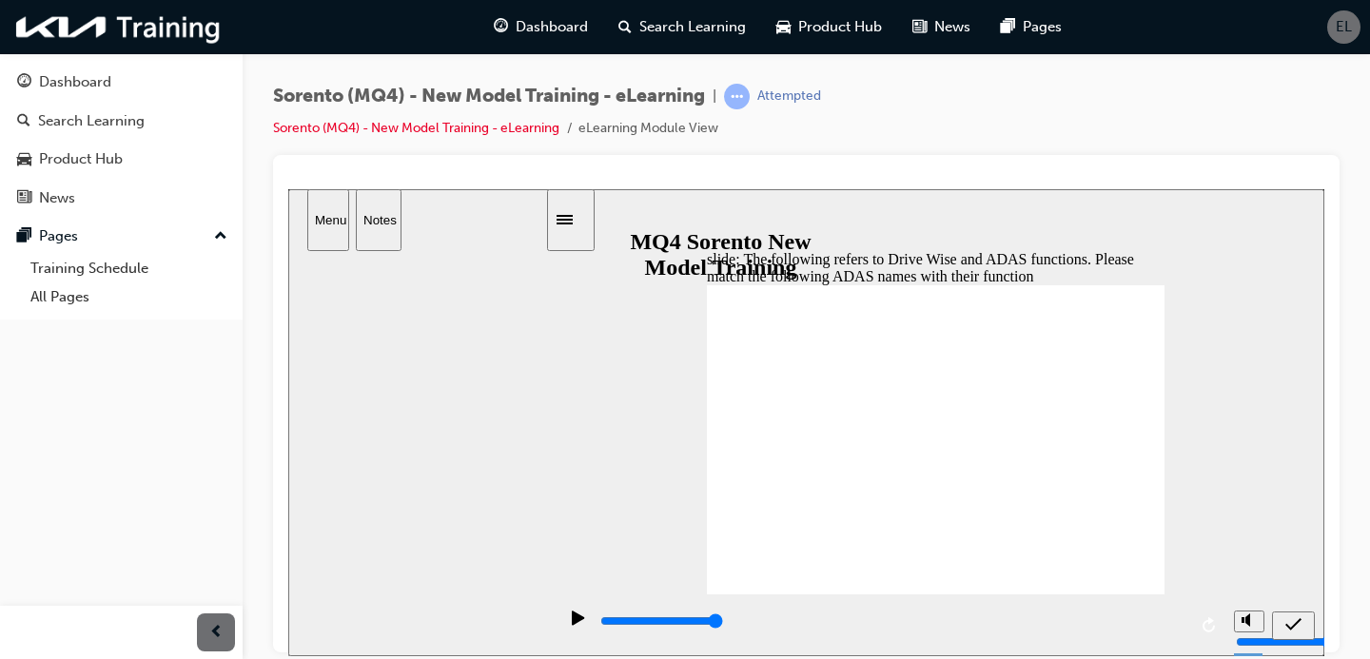
click at [1298, 624] on icon "submit" at bounding box center [1294, 624] width 16 height 17
drag, startPoint x: 987, startPoint y: 353, endPoint x: 994, endPoint y: 510, distance: 157.2
drag, startPoint x: 996, startPoint y: 357, endPoint x: 1009, endPoint y: 520, distance: 164.1
drag, startPoint x: 1016, startPoint y: 505, endPoint x: 1020, endPoint y: 343, distance: 162.8
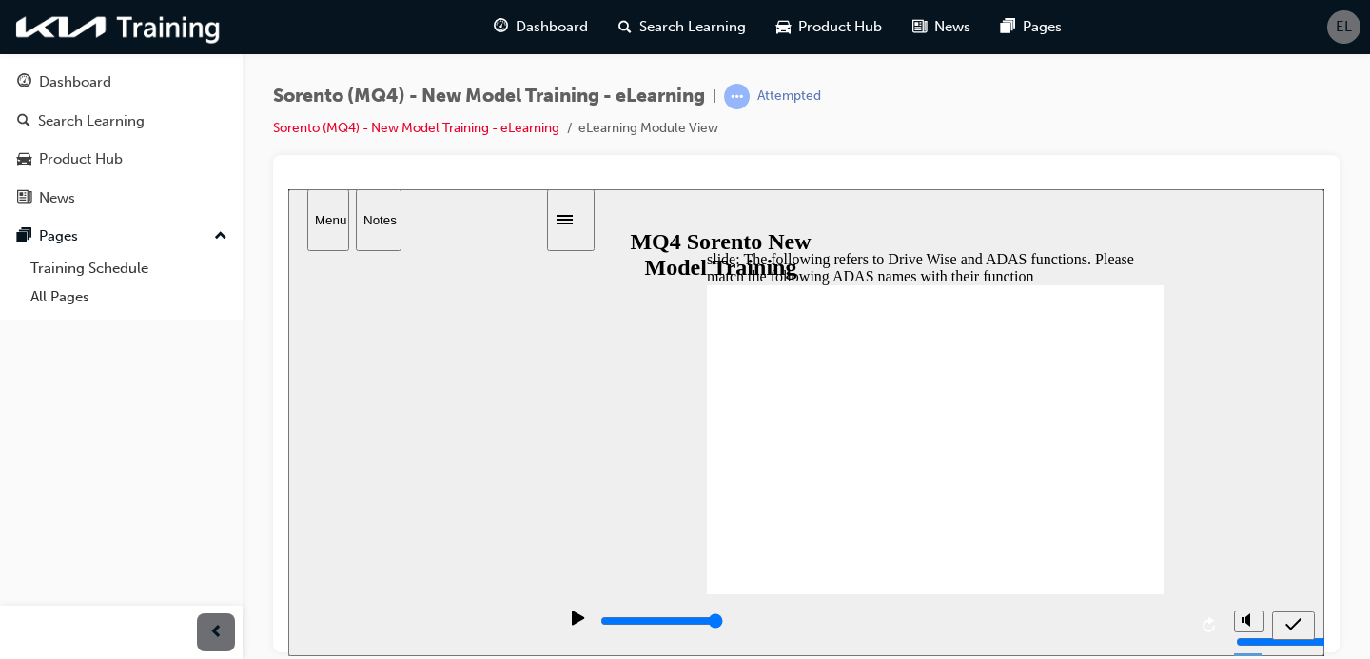
drag, startPoint x: 1077, startPoint y: 515, endPoint x: 1050, endPoint y: 520, distance: 28.2
click at [1299, 631] on icon "submit" at bounding box center [1294, 624] width 16 height 17
drag, startPoint x: 955, startPoint y: 397, endPoint x: 981, endPoint y: 561, distance: 166.6
drag, startPoint x: 981, startPoint y: 561, endPoint x: 994, endPoint y: 395, distance: 167.1
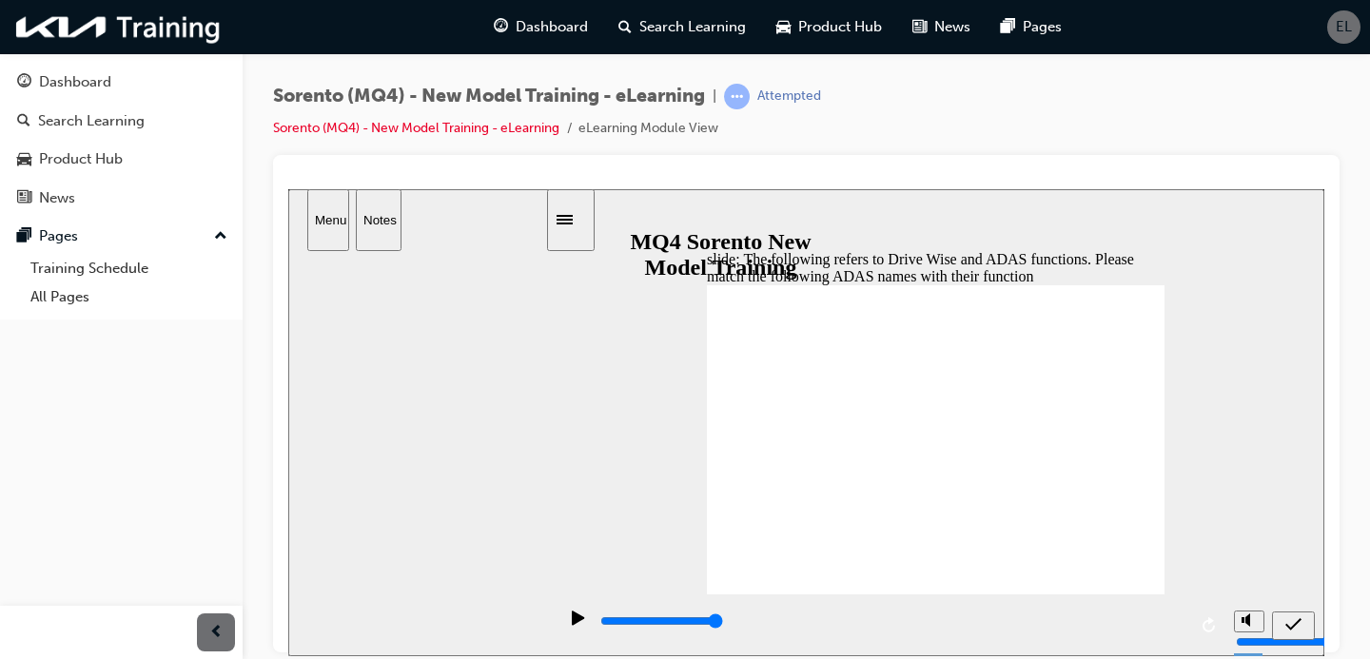
drag, startPoint x: 994, startPoint y: 395, endPoint x: 996, endPoint y: 561, distance: 166.5
drag, startPoint x: 995, startPoint y: 400, endPoint x: 969, endPoint y: 401, distance: 26.7
click at [1280, 624] on div "submit" at bounding box center [1294, 626] width 28 height 20
click at [1169, 350] on div "slide: The following refers to Drive Wise and ADAS functions. Please match the …" at bounding box center [806, 421] width 1036 height 467
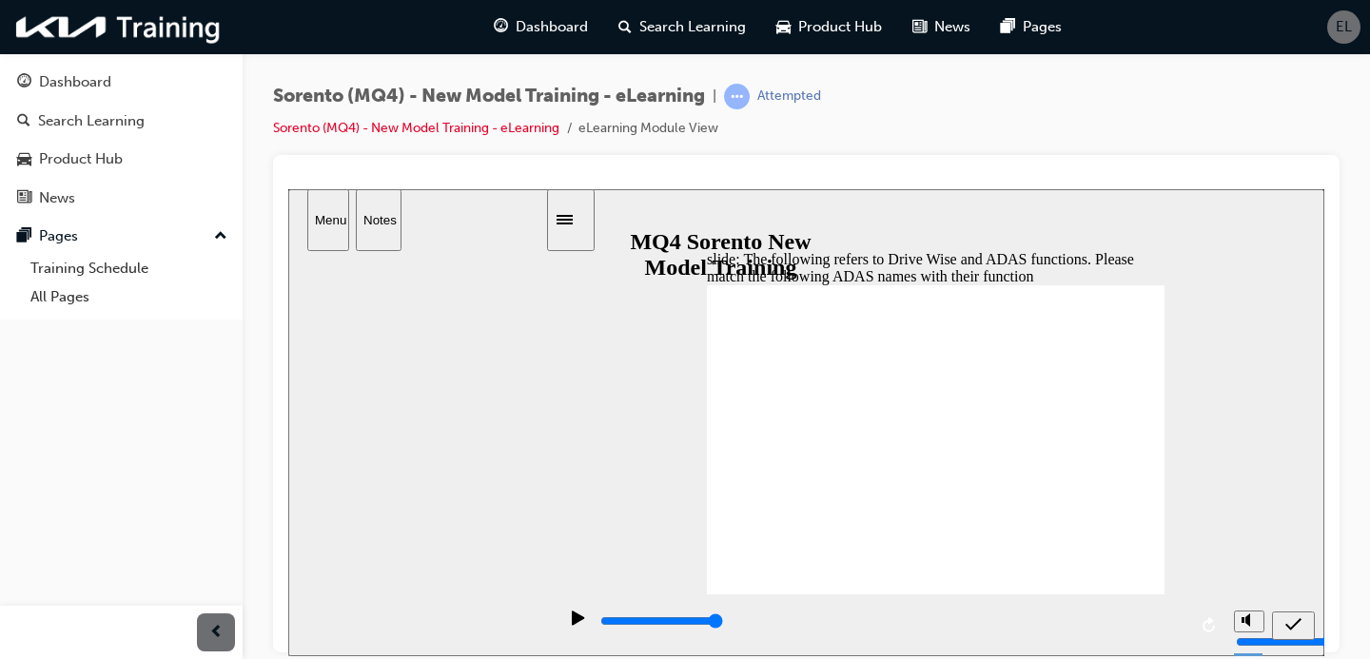
drag, startPoint x: 1000, startPoint y: 388, endPoint x: 1001, endPoint y: 348, distance: 40.0
drag, startPoint x: 997, startPoint y: 555, endPoint x: 990, endPoint y: 379, distance: 176.2
drag, startPoint x: 997, startPoint y: 538, endPoint x: 984, endPoint y: 503, distance: 36.8
drag, startPoint x: 984, startPoint y: 503, endPoint x: 1009, endPoint y: 551, distance: 53.6
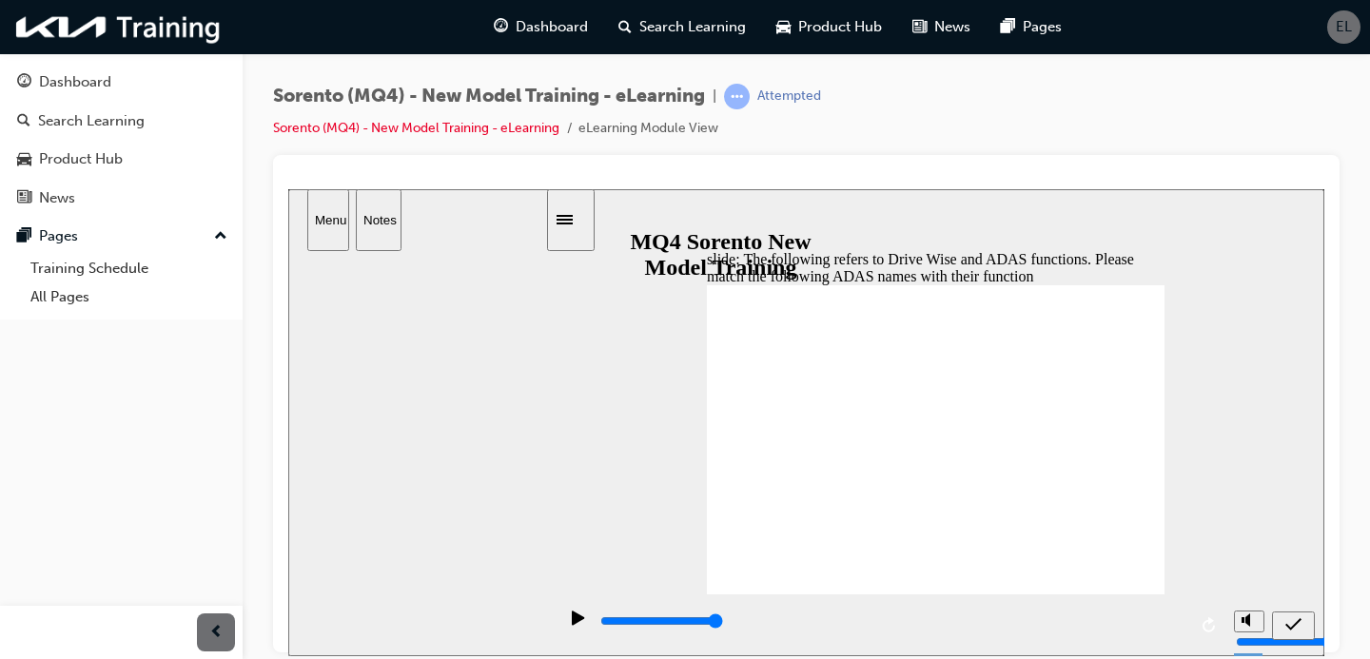
drag, startPoint x: 1009, startPoint y: 551, endPoint x: 990, endPoint y: 515, distance: 40.9
drag, startPoint x: 996, startPoint y: 551, endPoint x: 974, endPoint y: 551, distance: 21.9
click at [1293, 621] on icon "submit" at bounding box center [1294, 624] width 16 height 17
drag, startPoint x: 959, startPoint y: 520, endPoint x: 955, endPoint y: 395, distance: 124.7
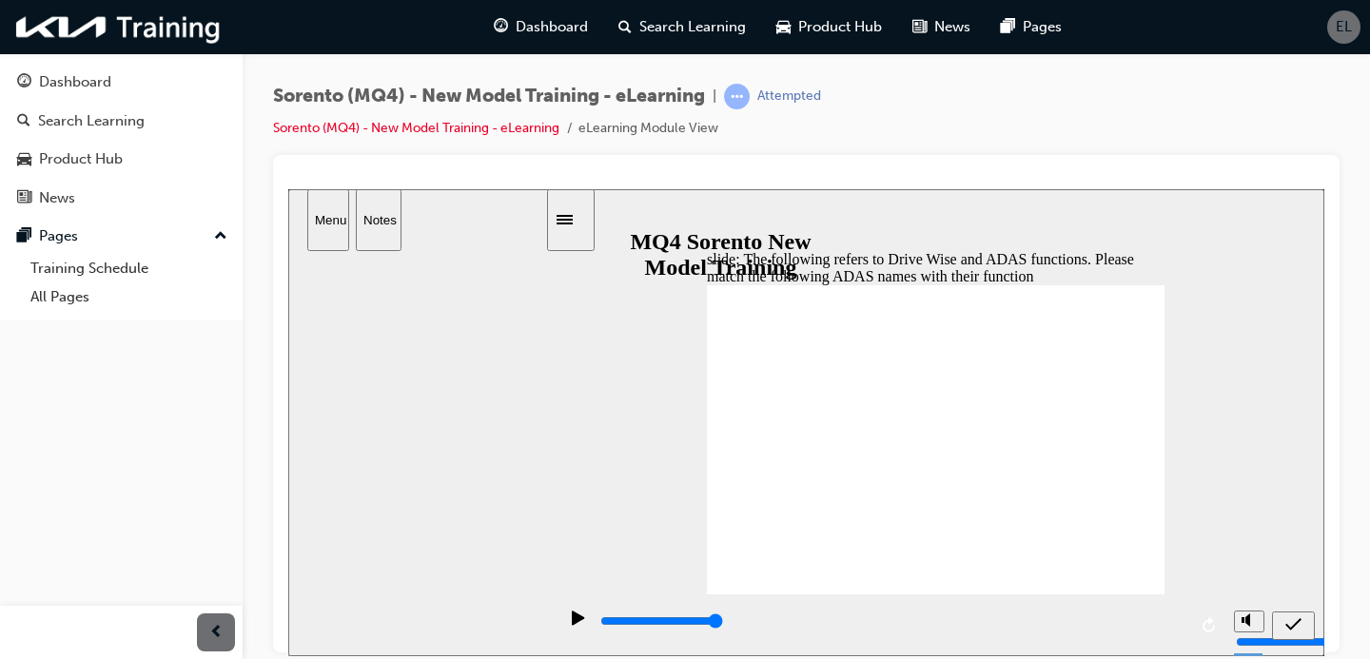
drag, startPoint x: 965, startPoint y: 543, endPoint x: 975, endPoint y: 499, distance: 45.9
drag, startPoint x: 975, startPoint y: 499, endPoint x: 975, endPoint y: 551, distance: 52.3
drag, startPoint x: 974, startPoint y: 551, endPoint x: 952, endPoint y: 508, distance: 48.5
drag, startPoint x: 979, startPoint y: 559, endPoint x: 955, endPoint y: 554, distance: 24.3
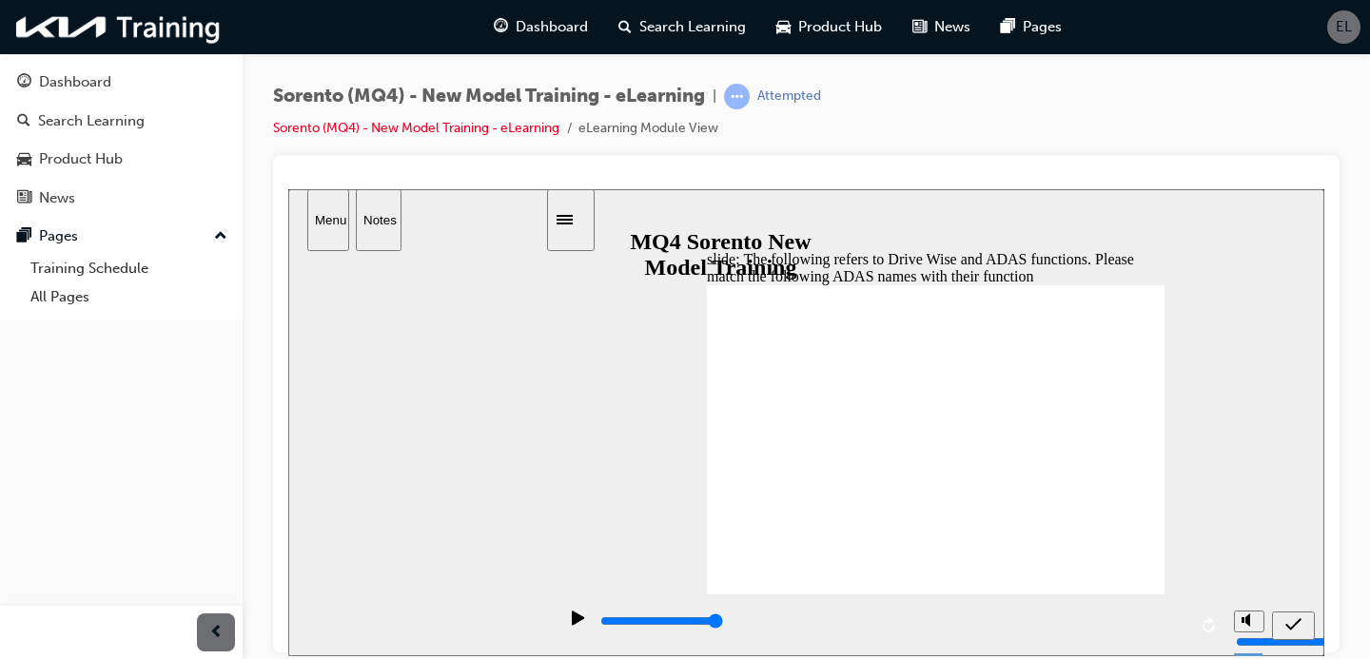
click at [1291, 628] on icon "submit" at bounding box center [1294, 624] width 16 height 17
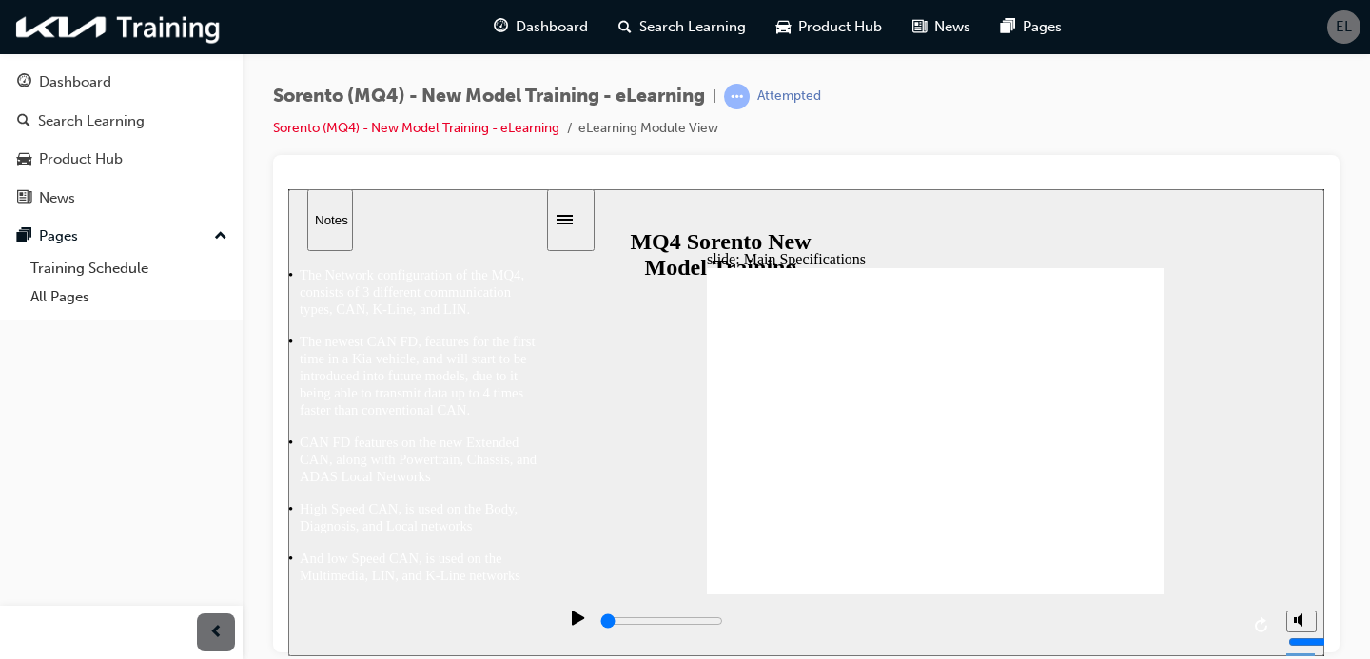
scroll to position [0, 0]
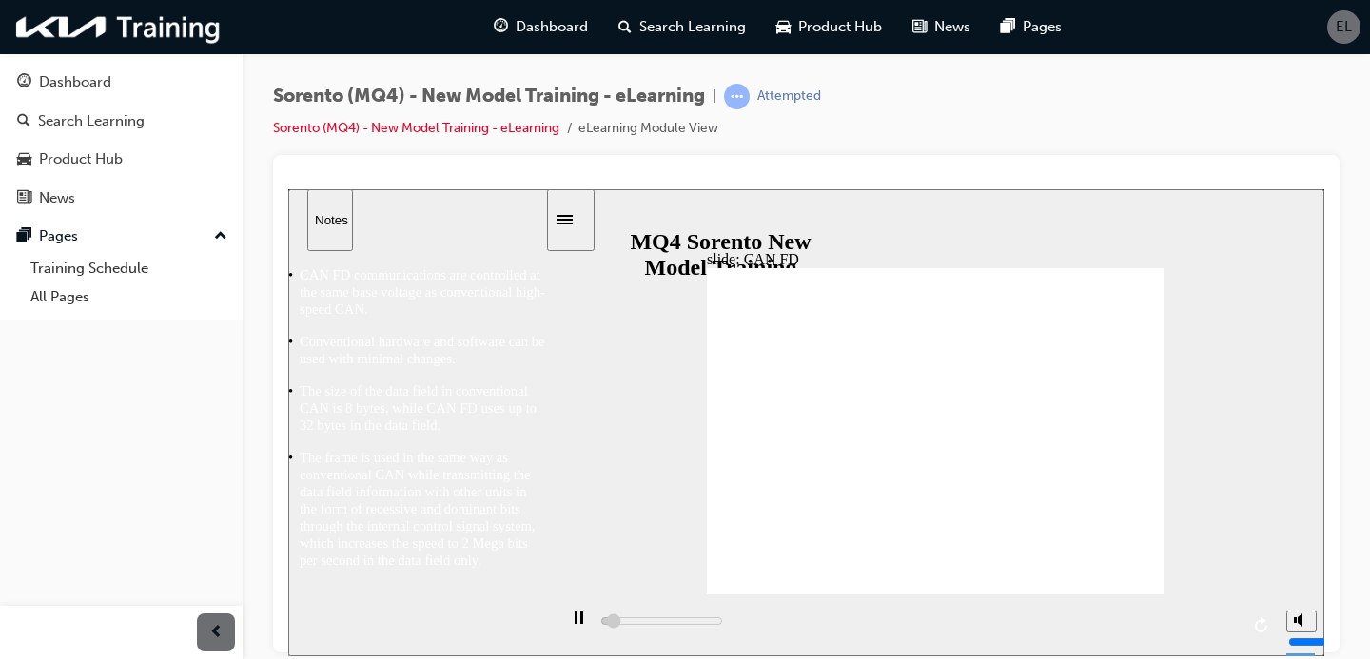
scroll to position [1, 0]
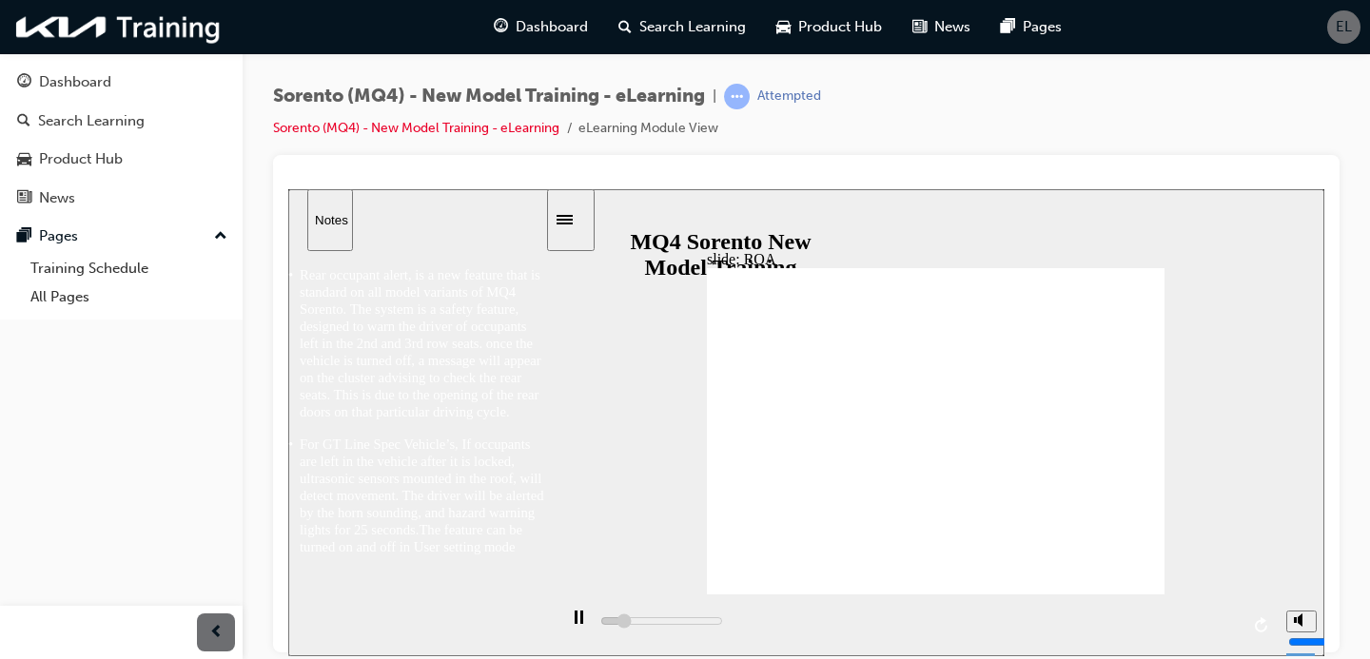
type input "5700"
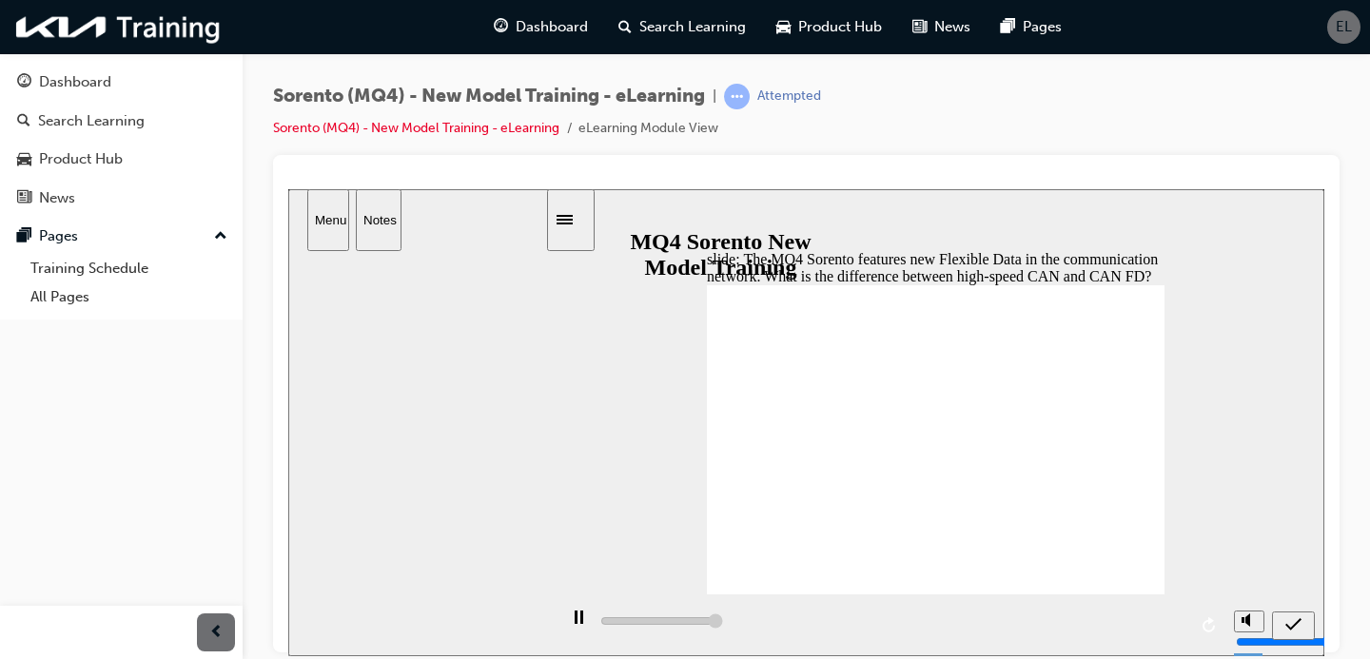
type input "5000"
radio input "true"
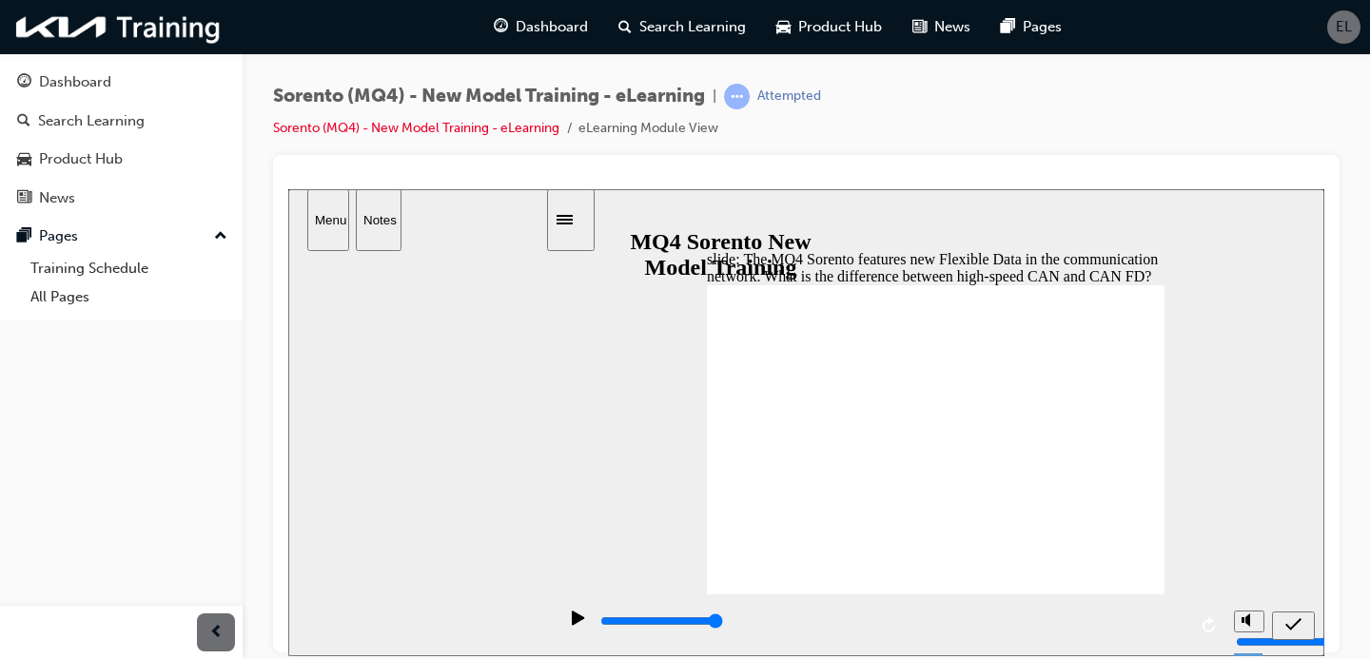
click at [1291, 618] on icon "submit" at bounding box center [1294, 624] width 16 height 17
type input "5000"
checkbox input "true"
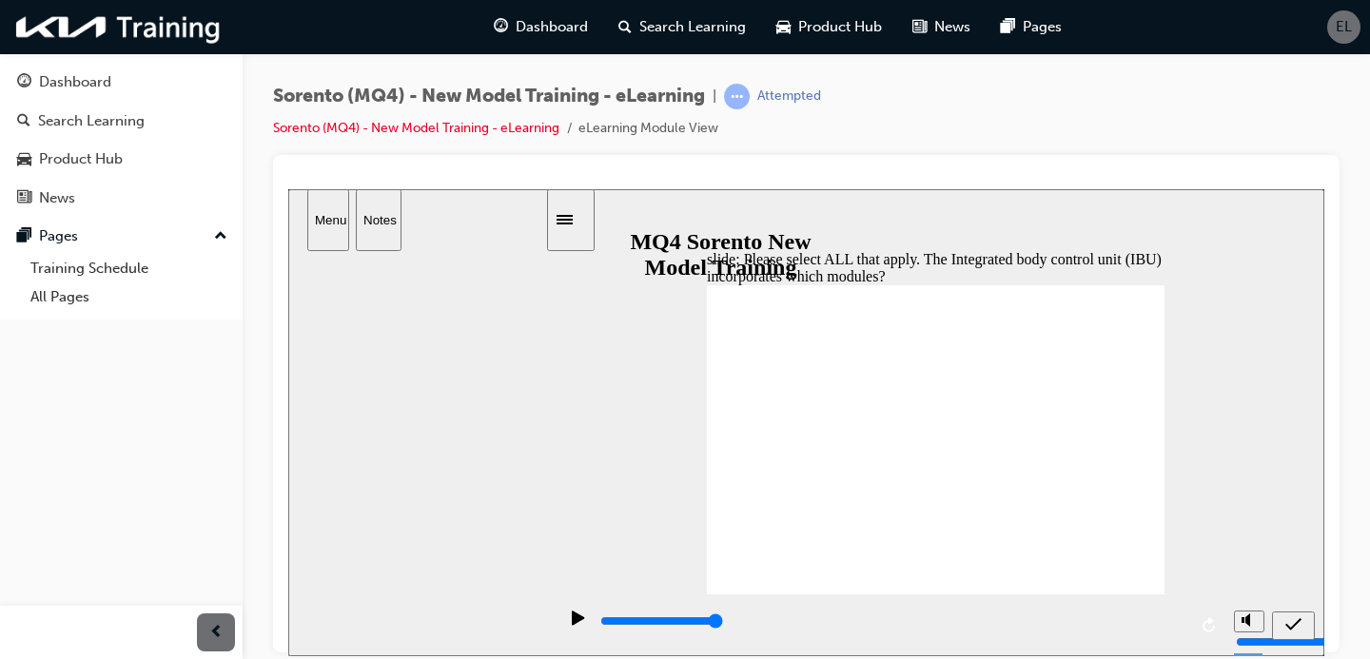
checkbox input "true"
click at [1294, 627] on icon "submit" at bounding box center [1294, 624] width 16 height 17
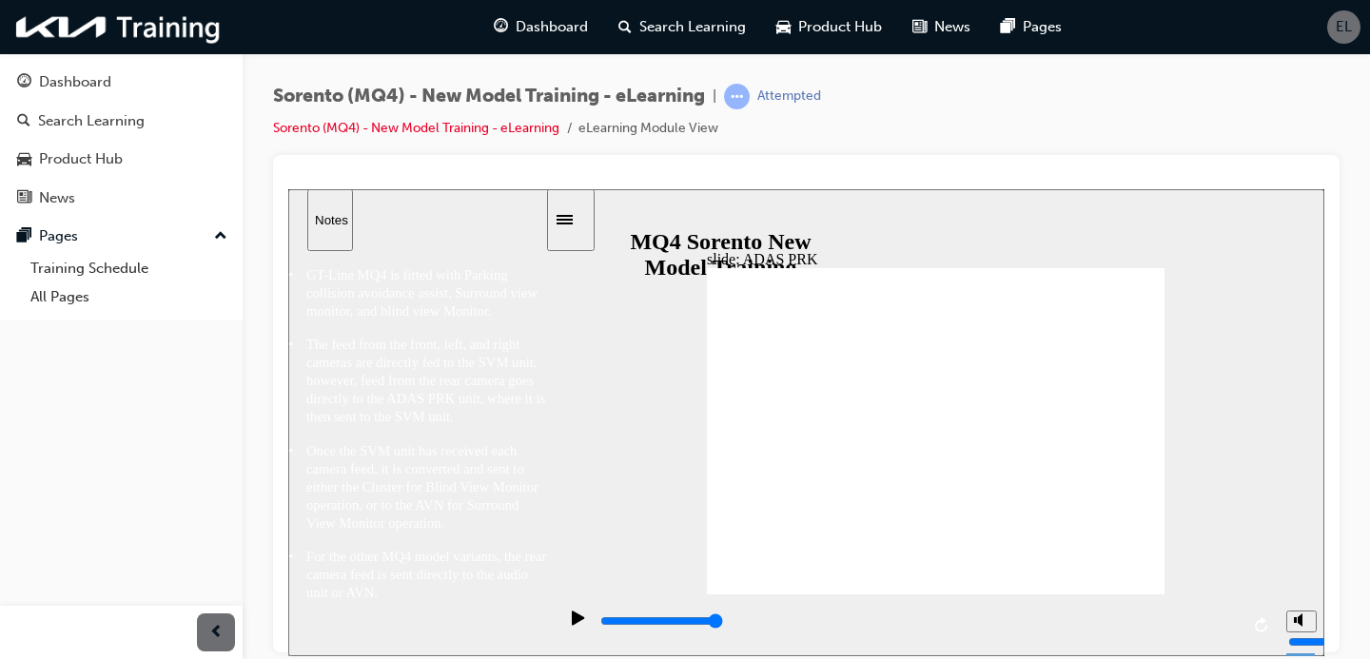
scroll to position [93, 0]
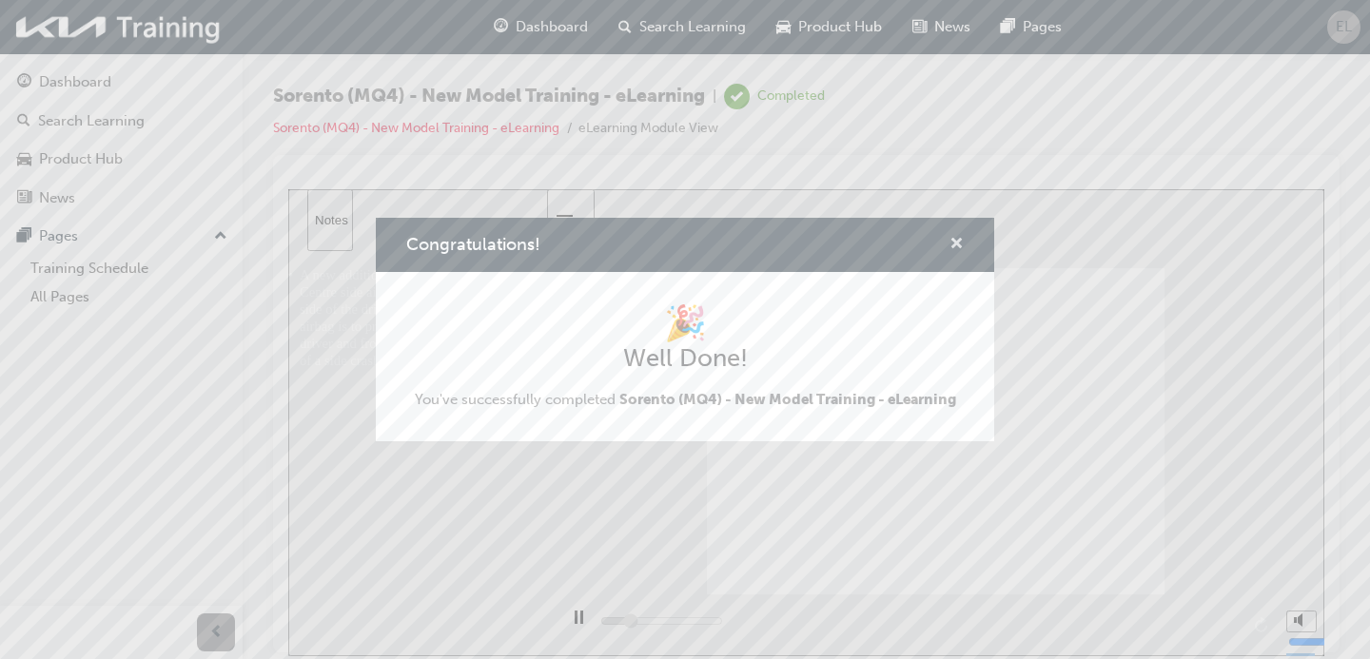
click at [961, 248] on span "cross-icon" at bounding box center [957, 245] width 14 height 17
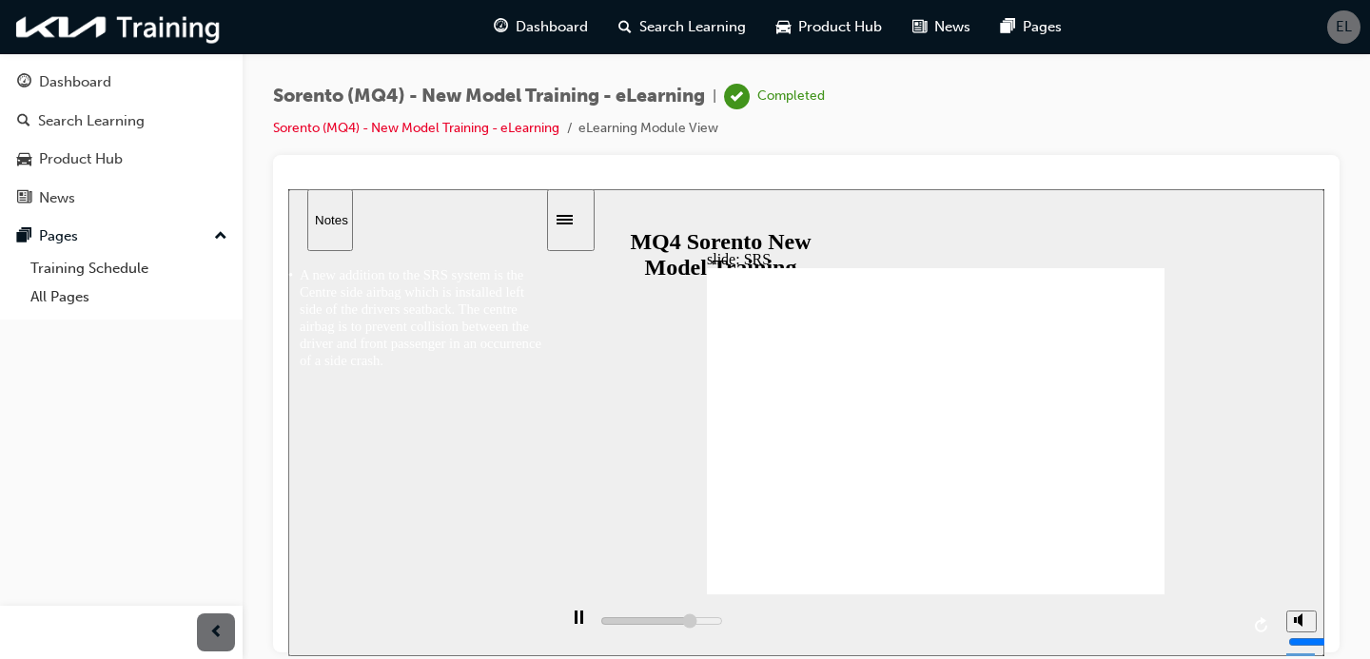
click at [1236, 628] on div "playback controls" at bounding box center [917, 625] width 720 height 62
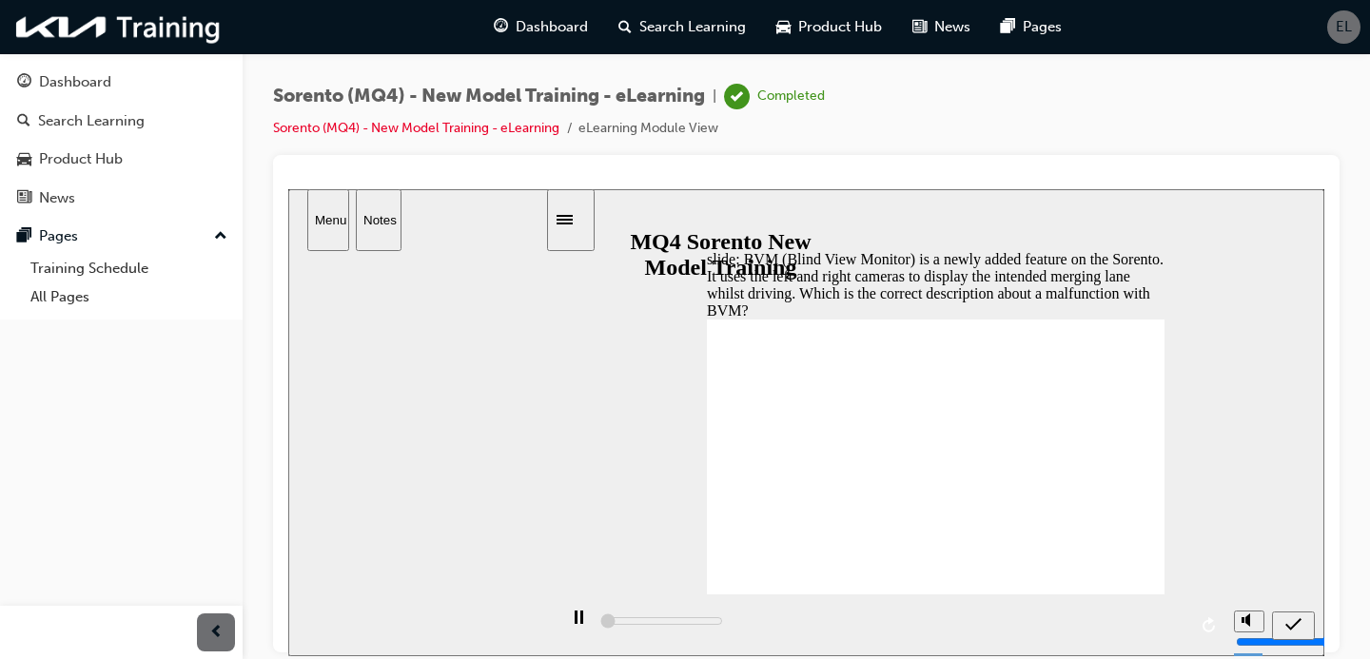
scroll to position [0, 0]
type input "5000"
radio input "true"
click at [1306, 625] on div "submit" at bounding box center [1294, 626] width 28 height 20
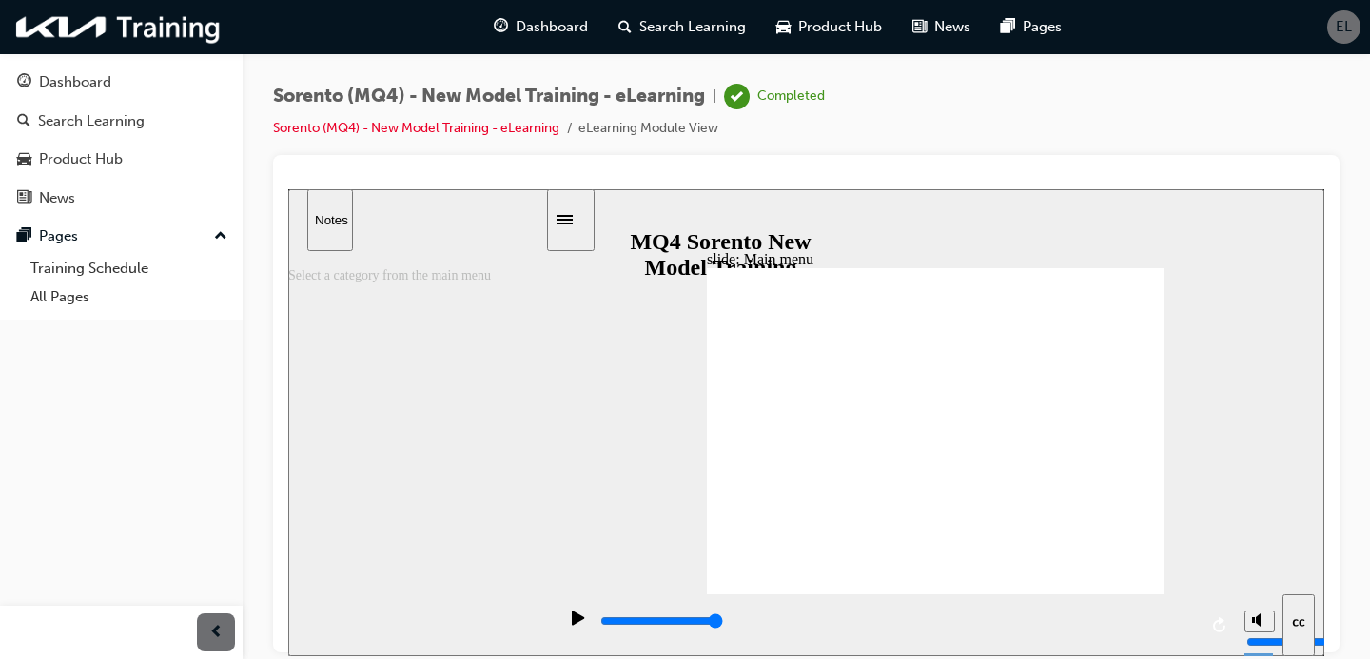
type input "7000"
click at [639, 22] on span "Search Learning" at bounding box center [692, 27] width 107 height 22
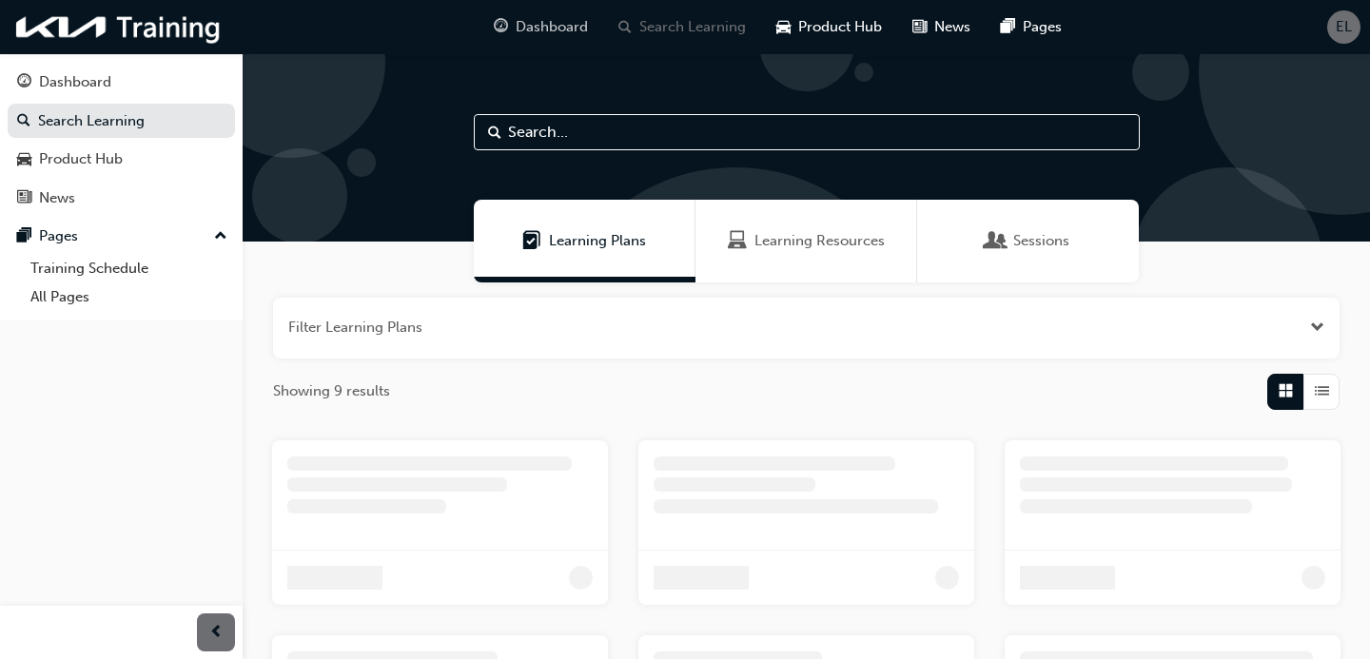
click at [575, 14] on div "Dashboard" at bounding box center [541, 27] width 125 height 39
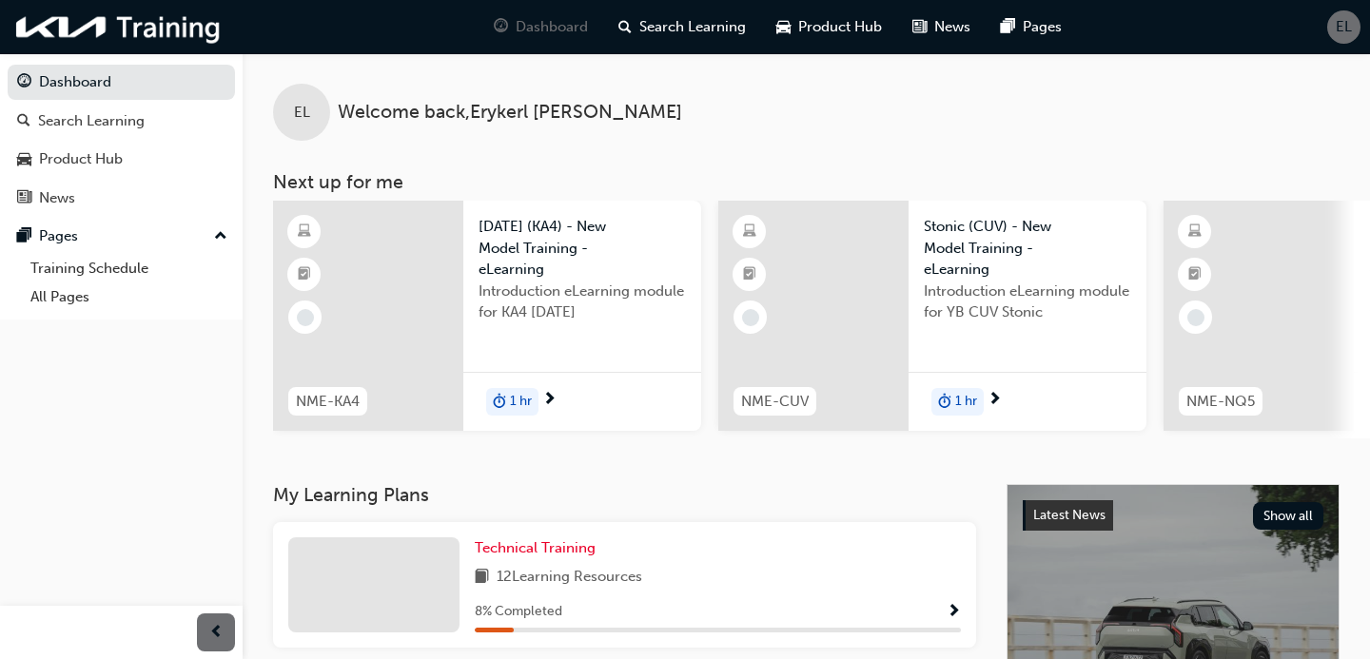
click at [1348, 34] on span "EL" at bounding box center [1344, 27] width 16 height 22
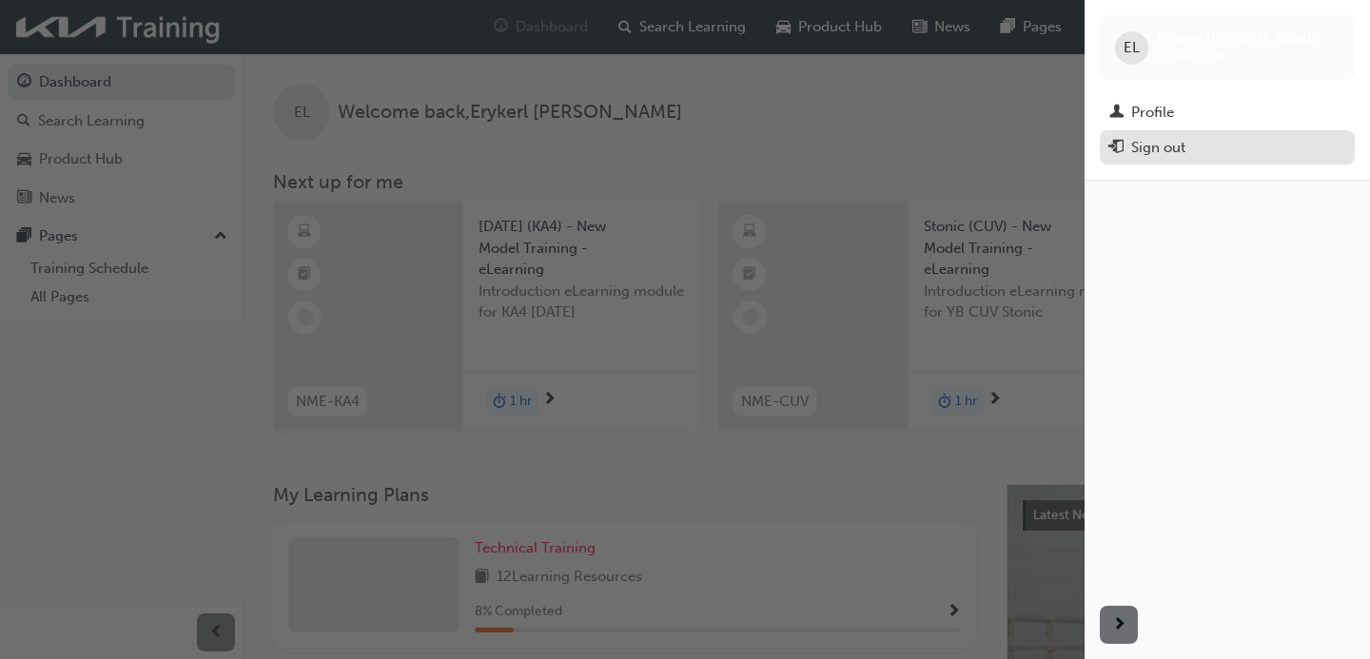
click at [1236, 154] on div "Sign out" at bounding box center [1228, 148] width 236 height 24
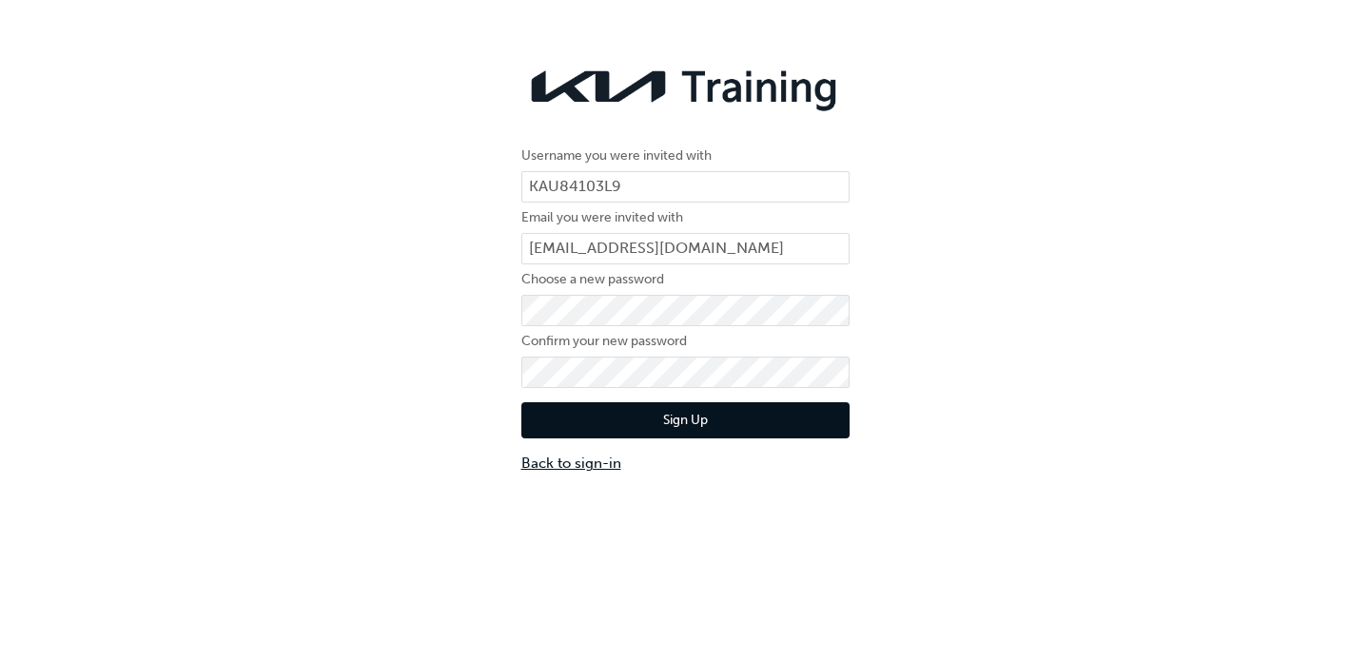
click at [593, 455] on link "Back to sign-in" at bounding box center [685, 464] width 328 height 22
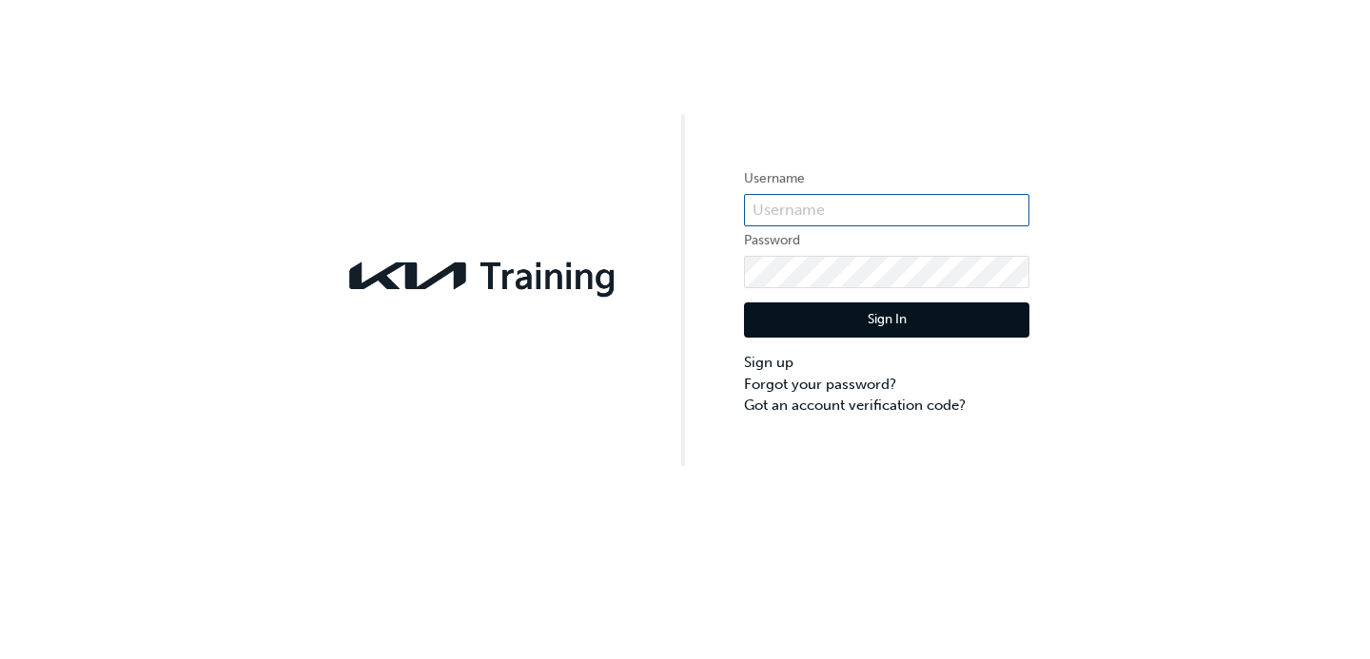
click at [803, 207] on input "text" at bounding box center [886, 210] width 285 height 32
type input "KAU84103L9"
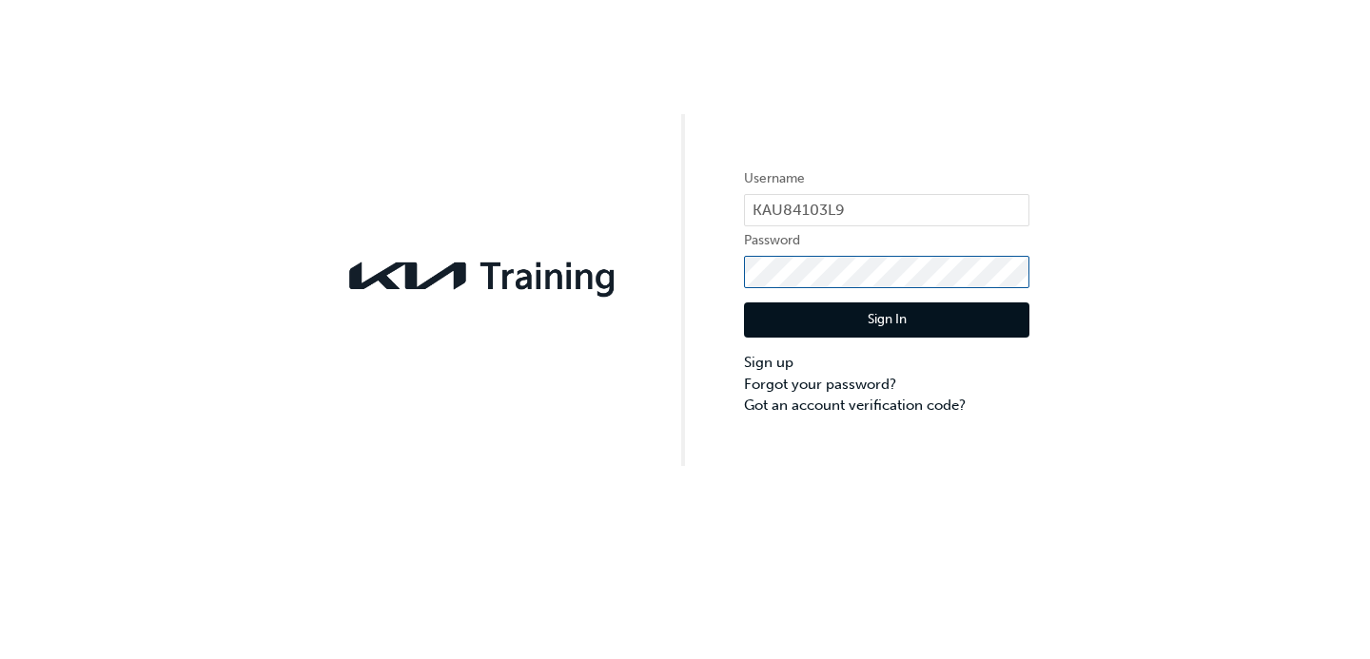
click button "Sign In" at bounding box center [886, 321] width 285 height 36
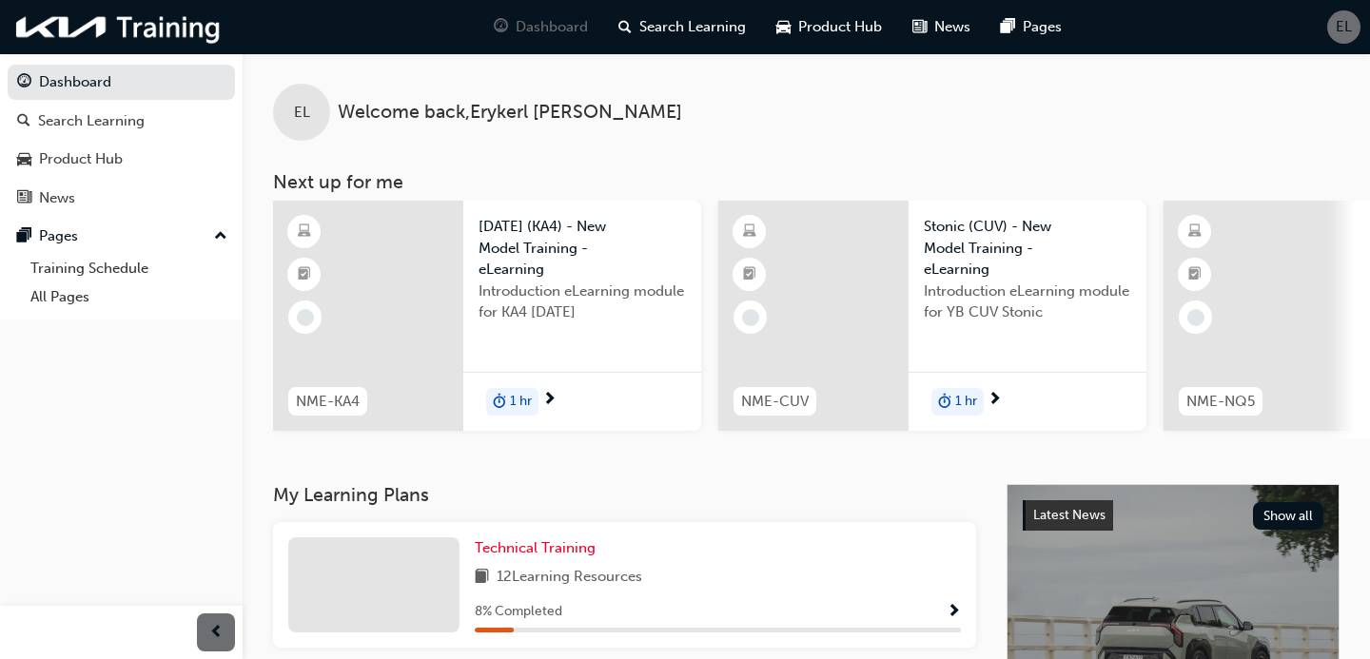
click at [1345, 21] on span "EL" at bounding box center [1344, 27] width 16 height 22
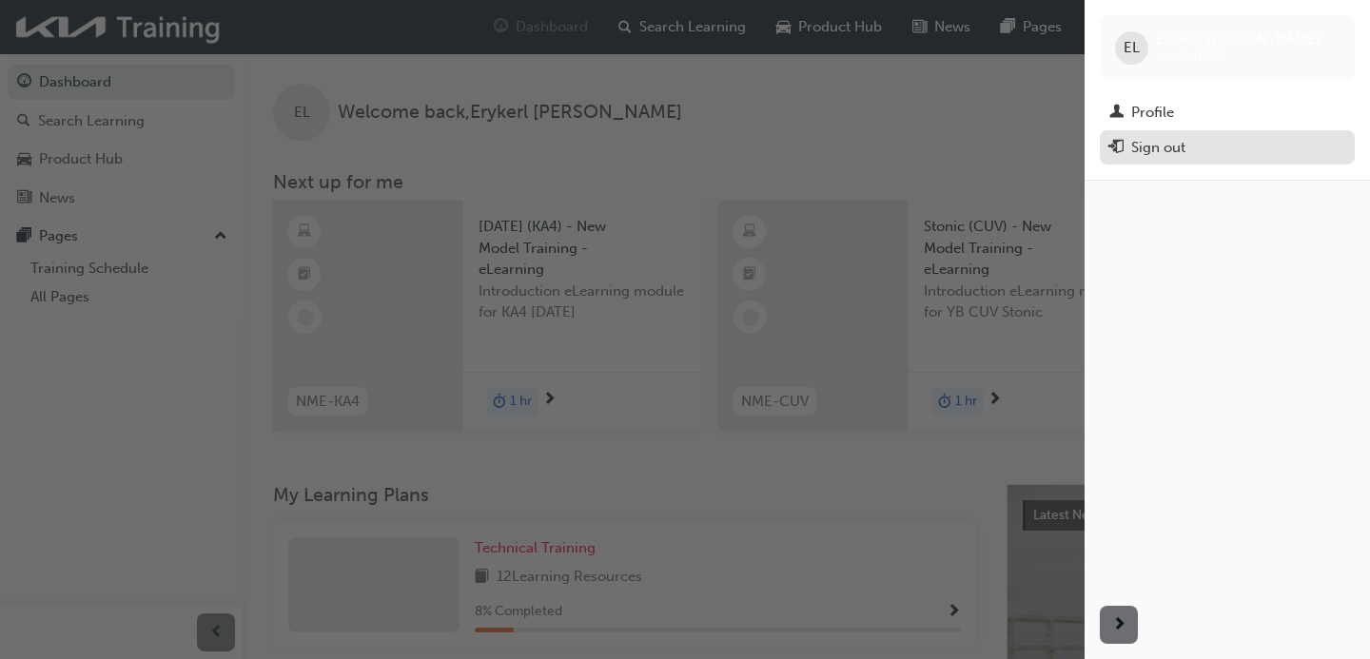
click at [1269, 134] on button "Sign out" at bounding box center [1227, 147] width 255 height 35
